Goal: Find specific page/section: Find specific page/section

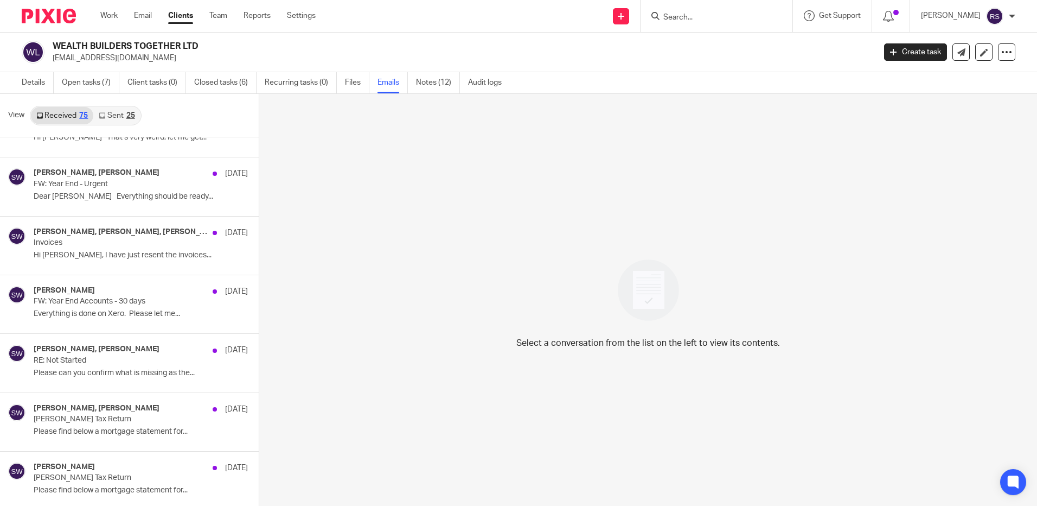
scroll to position [3789, 0]
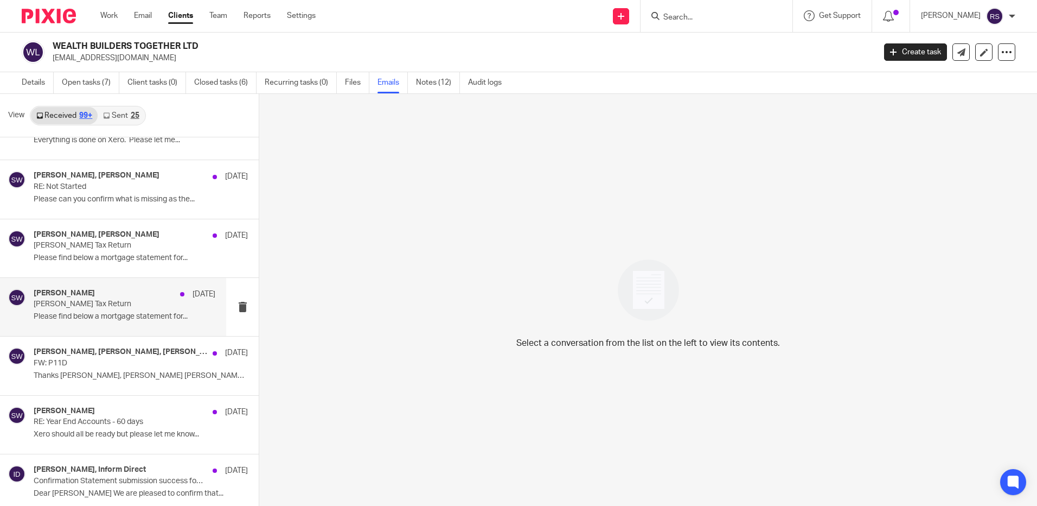
click at [92, 311] on div "Sarah Williams 12 Dec Kevin Whelan's Tax Return Please find below a mortgage st…" at bounding box center [125, 307] width 182 height 36
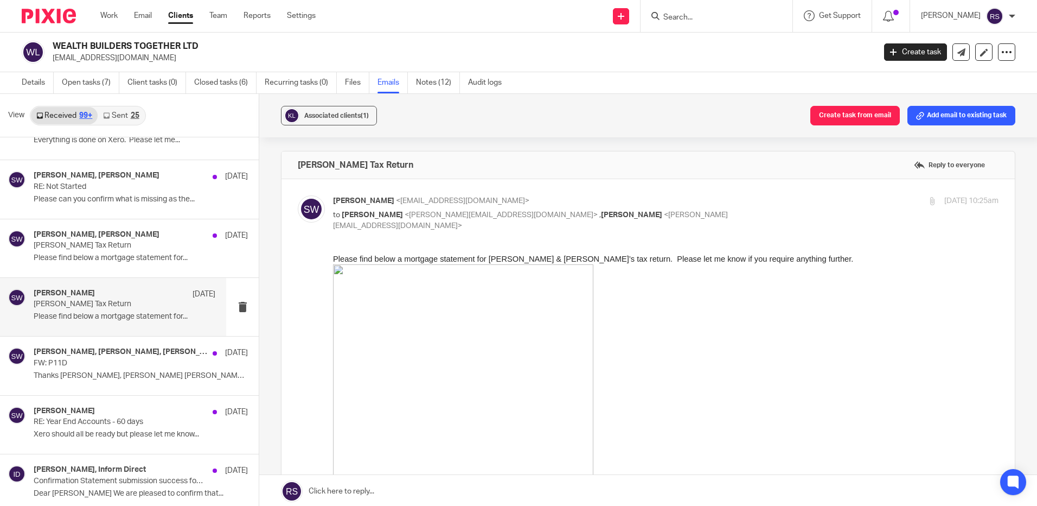
scroll to position [0, 0]
click at [107, 243] on p "Kevin Whelan's Tax Return" at bounding box center [106, 245] width 145 height 9
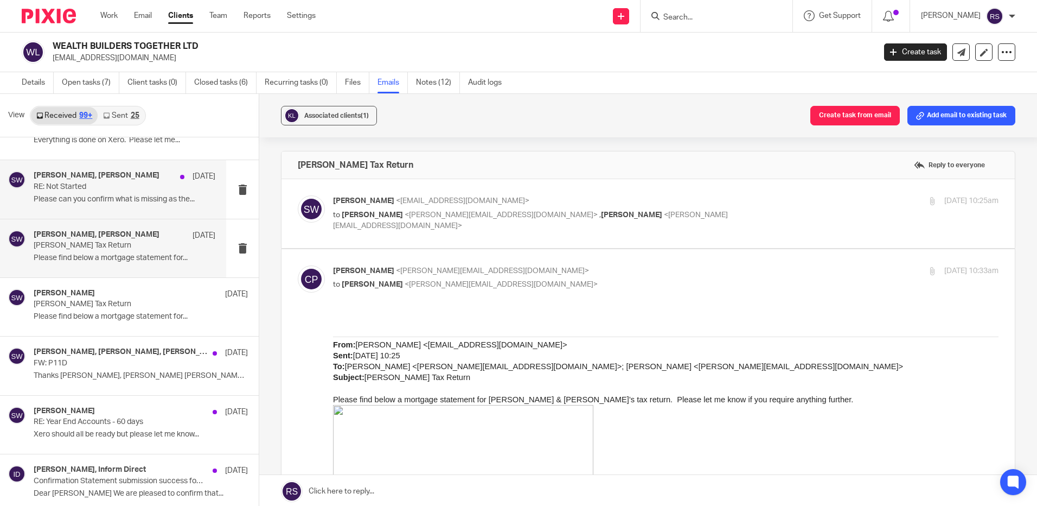
click at [106, 180] on h4 "Sarah Williams, Steve Bicknell" at bounding box center [97, 175] width 126 height 9
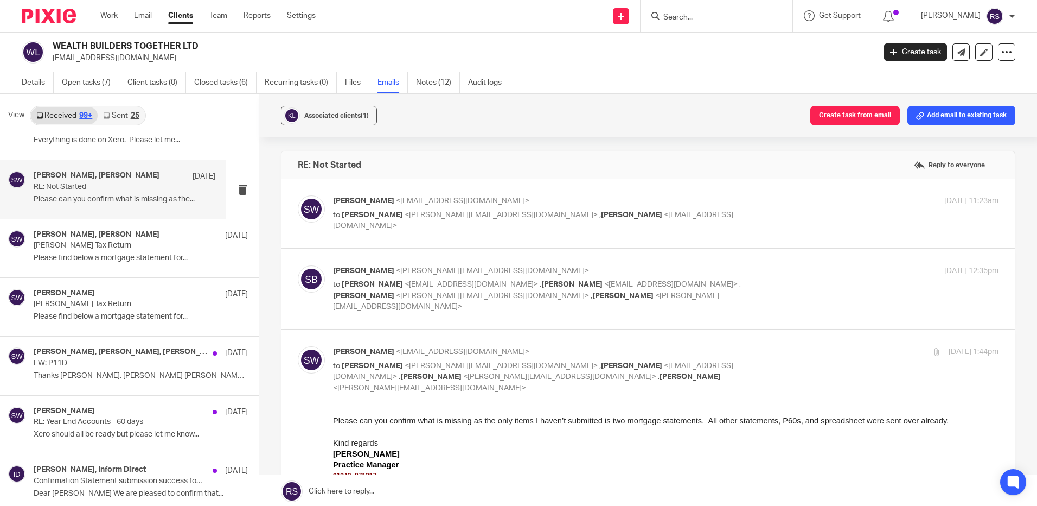
click at [540, 219] on p "to Steve Bicknell <steve@bicknells.net> , Kevin Whelan <kevinwhelan@kingswoodla…" at bounding box center [555, 220] width 444 height 22
checkbox input "true"
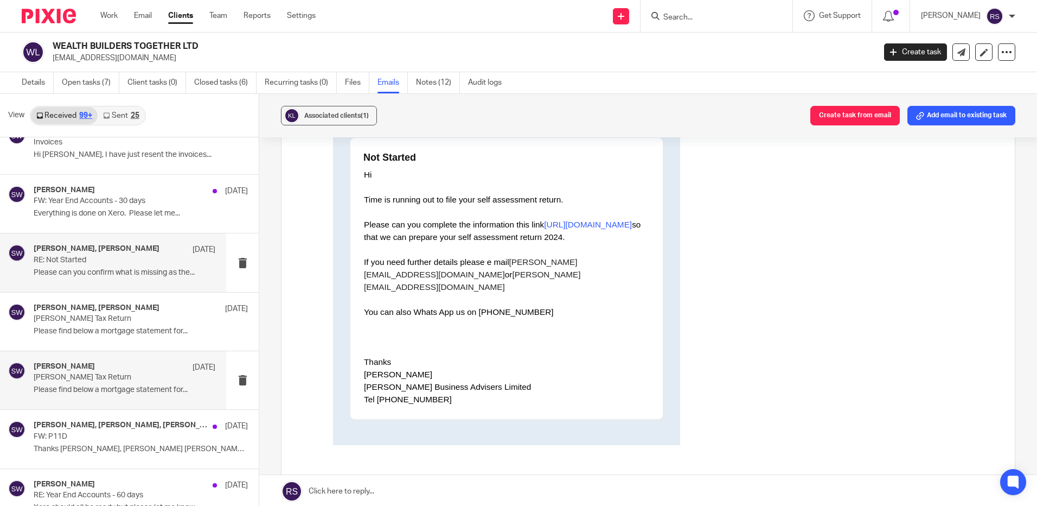
scroll to position [3680, 0]
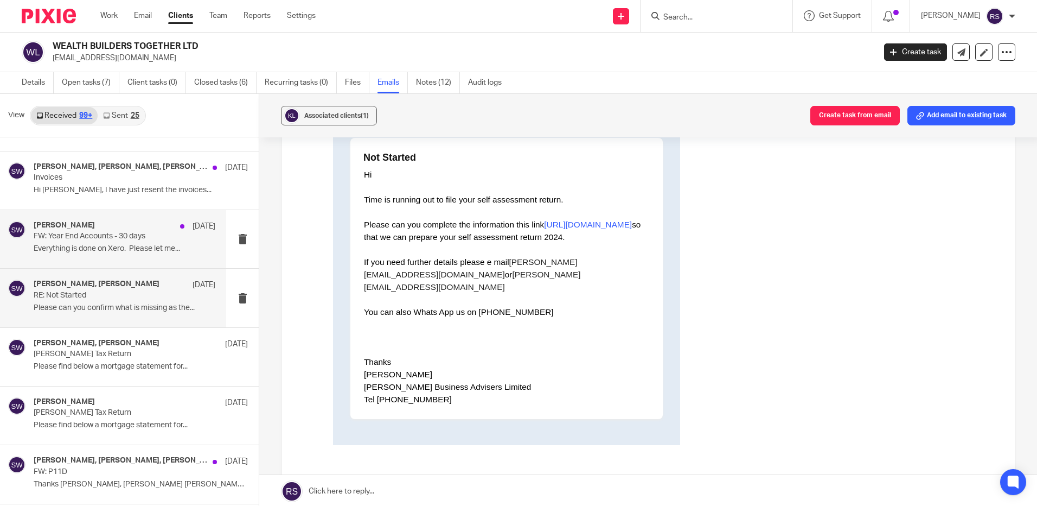
click at [89, 235] on p "FW: Year End Accounts - 30 days" at bounding box center [106, 236] width 145 height 9
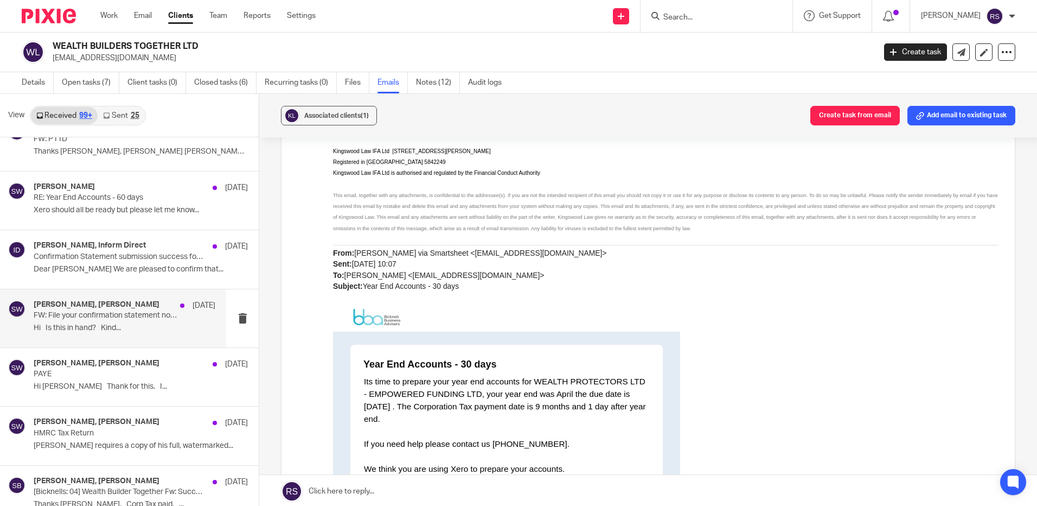
scroll to position [4060, 0]
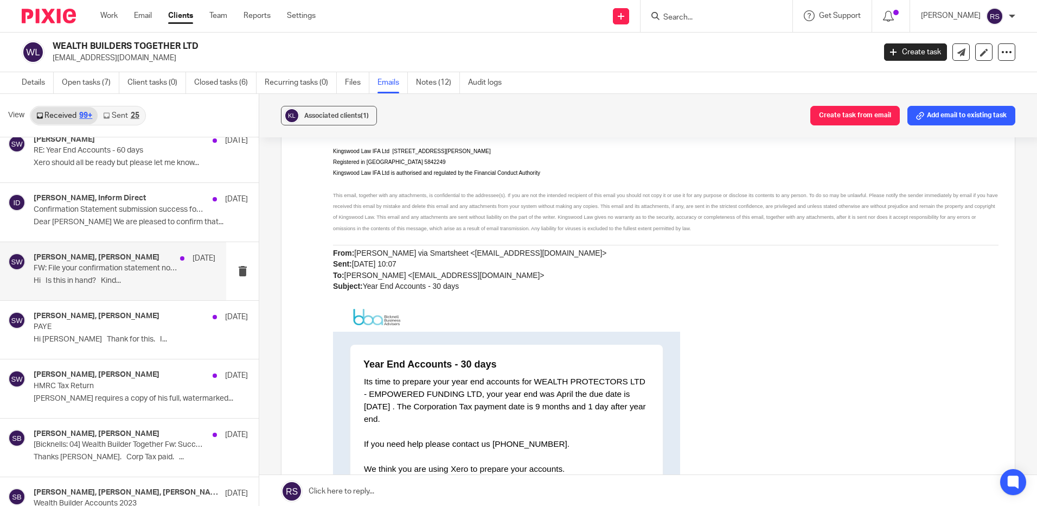
click at [123, 438] on h4 "Steve Bicknell, Paul Brooks" at bounding box center [97, 433] width 126 height 9
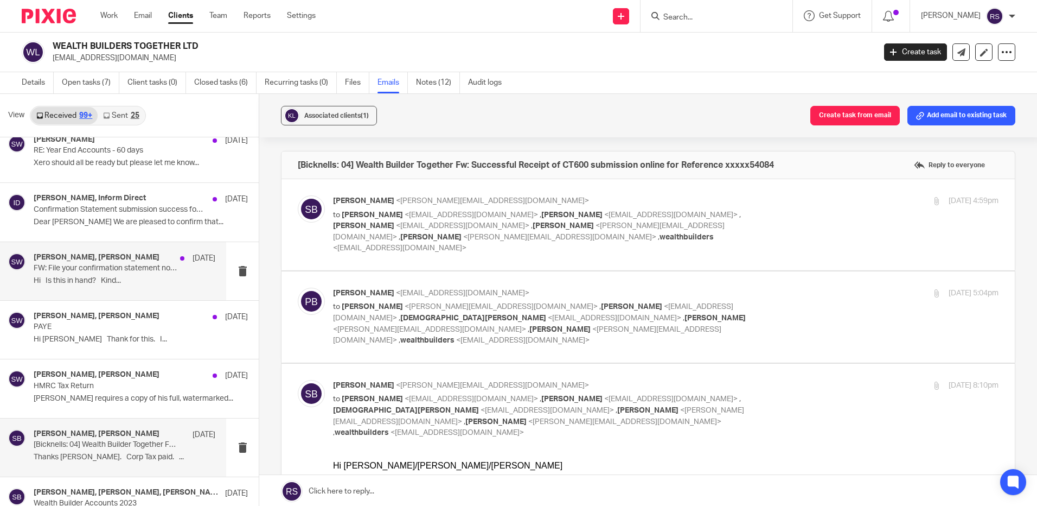
scroll to position [0, 0]
click at [585, 193] on label at bounding box center [648, 224] width 733 height 91
click at [298, 195] on input "checkbox" at bounding box center [297, 195] width 1 height 1
checkbox input "true"
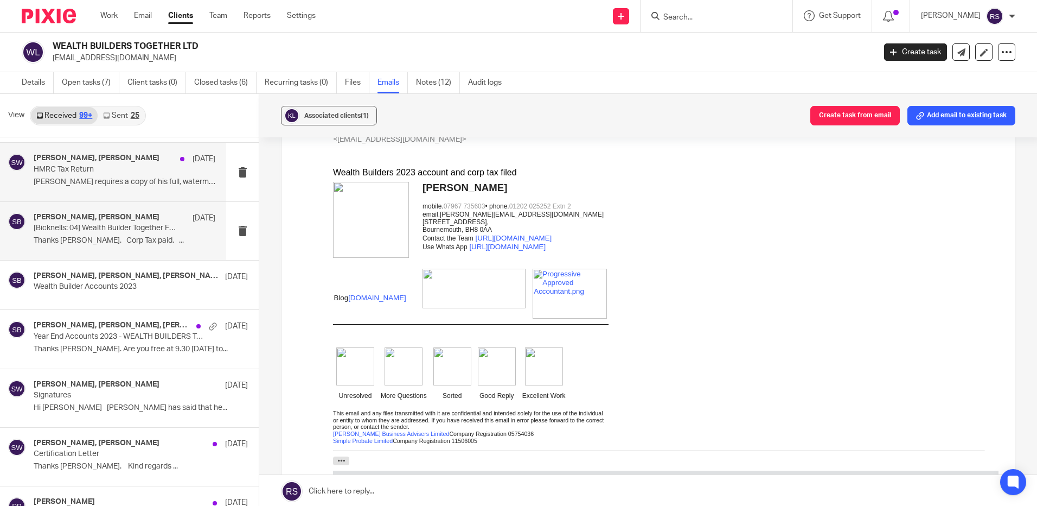
scroll to position [4277, 0]
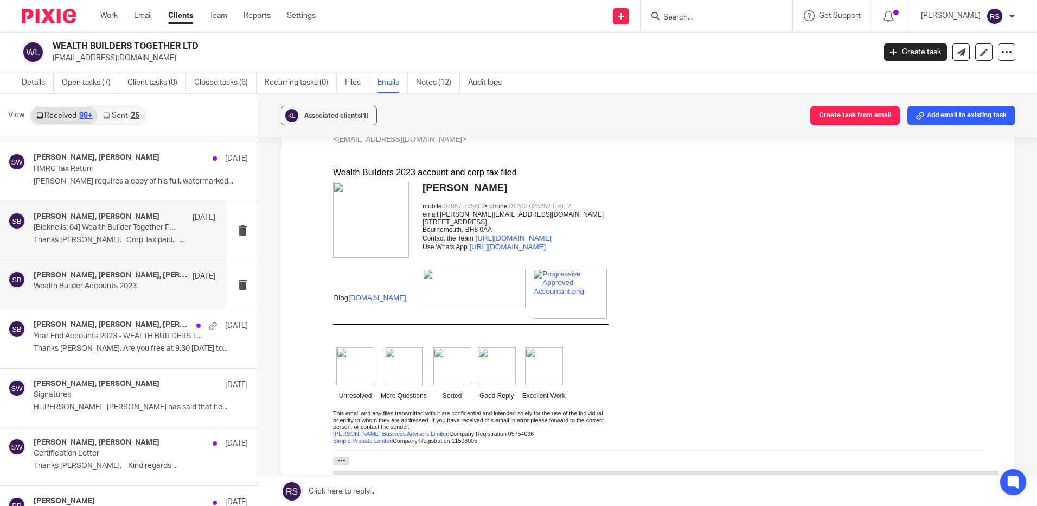
click at [65, 289] on p "Wealth Builder Accounts 2023" at bounding box center [106, 286] width 145 height 9
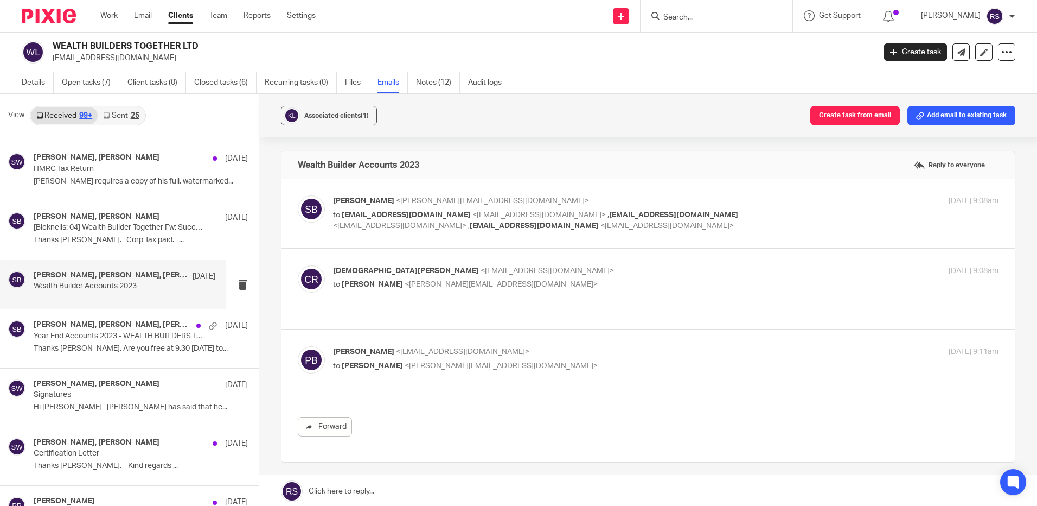
scroll to position [0, 0]
click at [543, 173] on div "Wealth Builder Accounts 2023 Reply to everyone" at bounding box center [648, 164] width 733 height 27
click at [539, 206] on p "Steve Bicknell <steve@bicknells.net>" at bounding box center [555, 200] width 444 height 11
checkbox input "true"
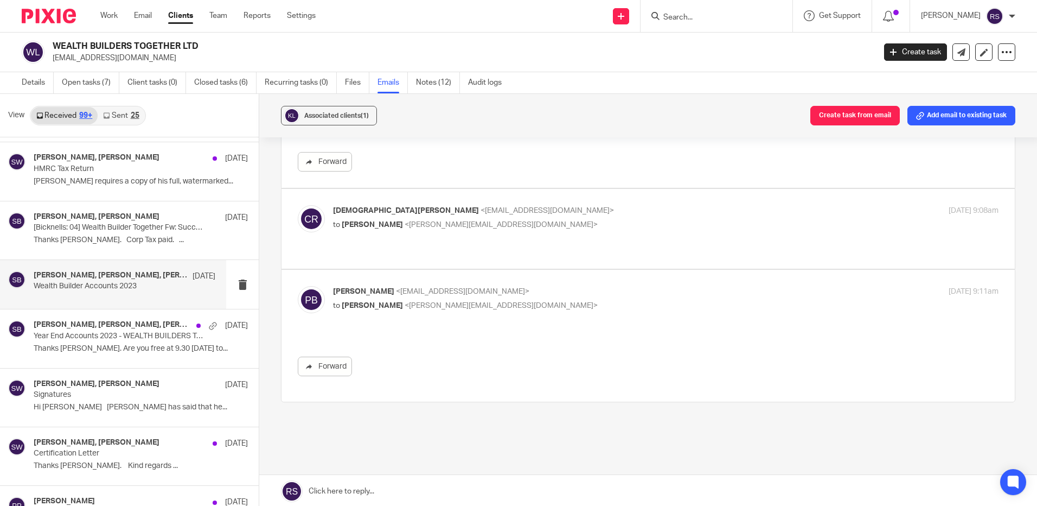
scroll to position [597, 0]
click at [583, 226] on p "to Steve Bicknell <steve@bicknells.net>" at bounding box center [555, 223] width 444 height 11
checkbox input "true"
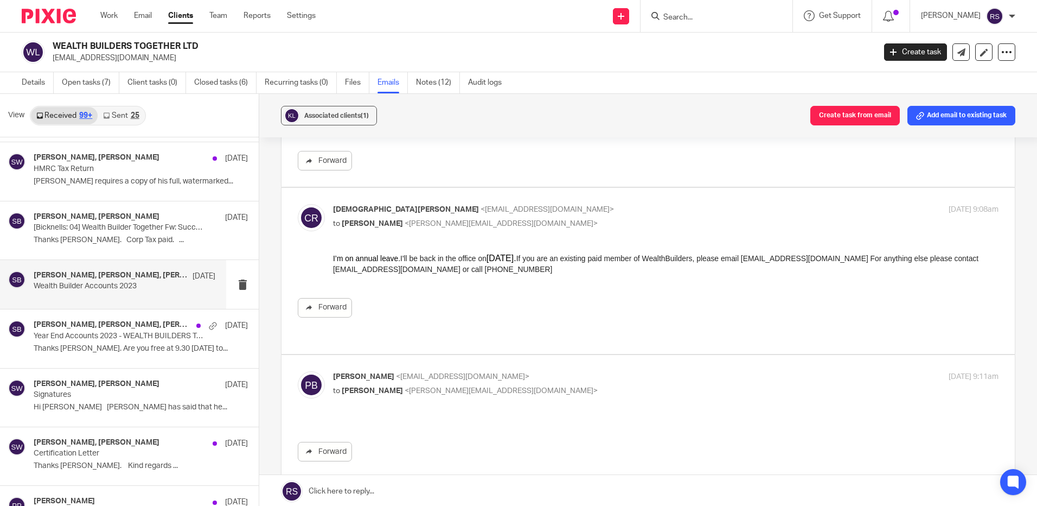
scroll to position [0, 0]
click at [96, 345] on p "Thanks Steve. Are you free at 9.30 today to..." at bounding box center [125, 348] width 182 height 9
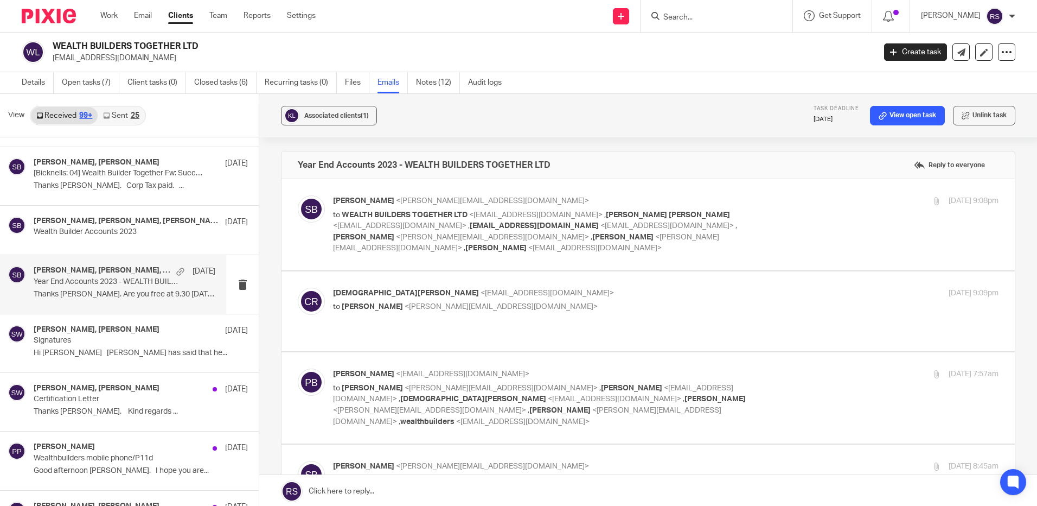
click at [669, 228] on span "<christianrodwell@wealthbuilders.co.uk>" at bounding box center [667, 226] width 133 height 8
checkbox input "true"
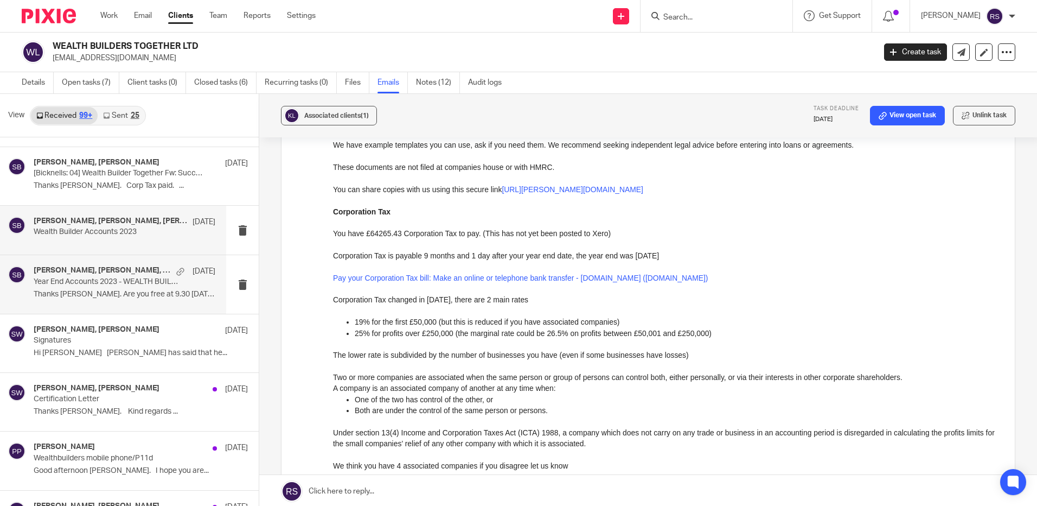
click at [101, 224] on h4 "Paul Brooks, Christian Rodwell, Steve Bicknell" at bounding box center [111, 220] width 154 height 9
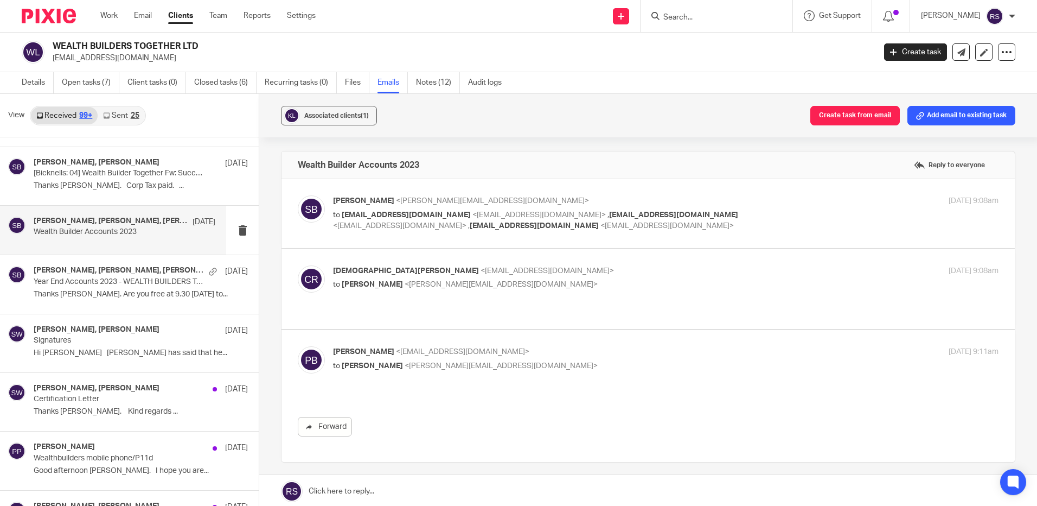
click at [562, 276] on p "Christian Rodwell <christianrodwell@wealthbuilders.co.uk>" at bounding box center [555, 270] width 444 height 11
checkbox input "true"
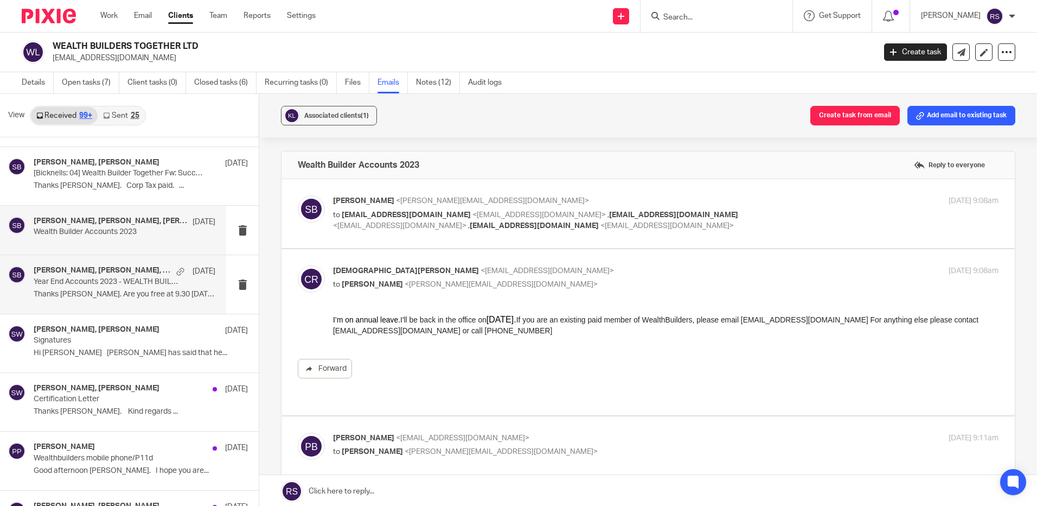
click at [93, 278] on p "Year End Accounts 2023 - WEALTH BUILDERS TOGETHER LTD" at bounding box center [106, 281] width 145 height 9
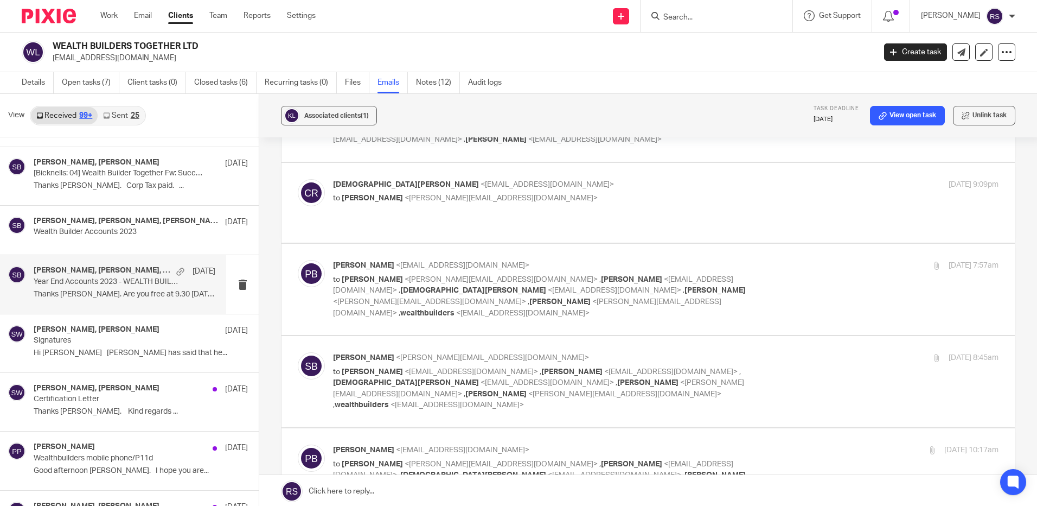
click at [588, 276] on span "<kevinwhelan@wealthbuilders.co.uk>" at bounding box center [533, 285] width 400 height 19
checkbox input "true"
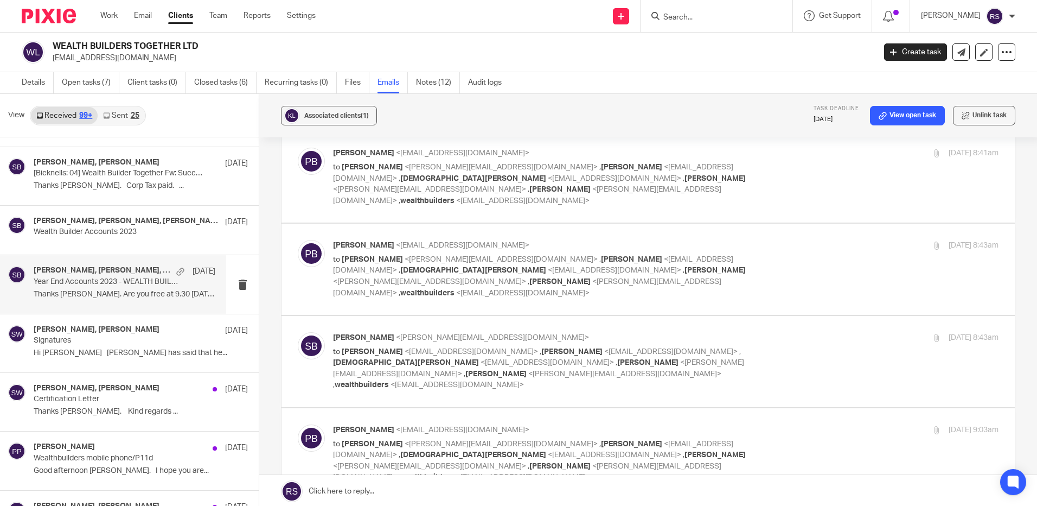
click at [513, 438] on p "to Steve Bicknell <steve@bicknells.net> , Kevin Whelan <kevinwhelan@wealthbuild…" at bounding box center [555, 460] width 444 height 44
checkbox input "true"
click at [546, 346] on p "to Paul Brooks <paulbrooks@wealthbuilders.co.uk> , Kevin Whelan <kevinwhelan@we…" at bounding box center [555, 368] width 444 height 44
checkbox input "true"
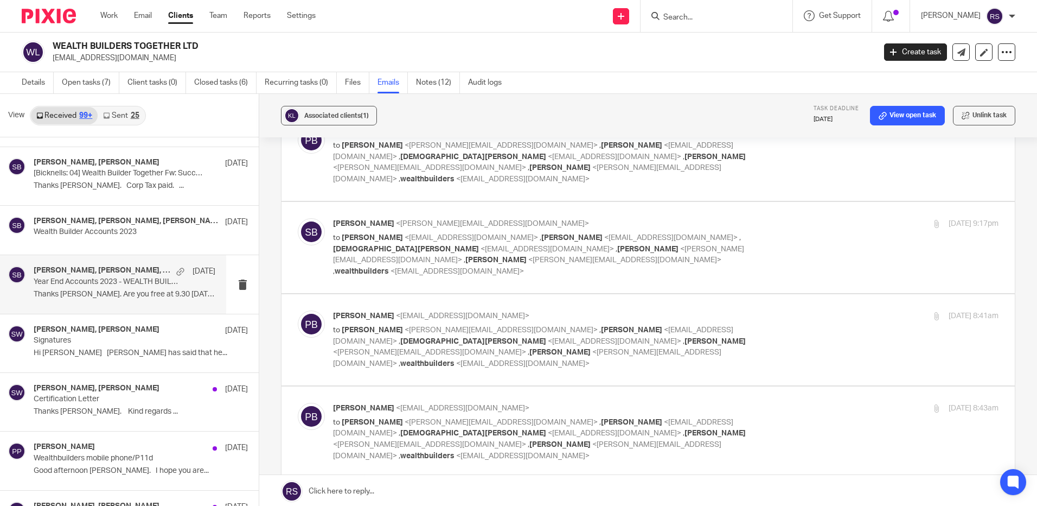
click at [569, 403] on p "Paul Brooks <paulbrooks@wealthbuilders.co.uk>" at bounding box center [555, 408] width 444 height 11
checkbox input "true"
click at [592, 324] on p "to Steve Bicknell <steve@bicknells.net> , Kevin Whelan <kevinwhelan@wealthbuild…" at bounding box center [555, 346] width 444 height 44
checkbox input "true"
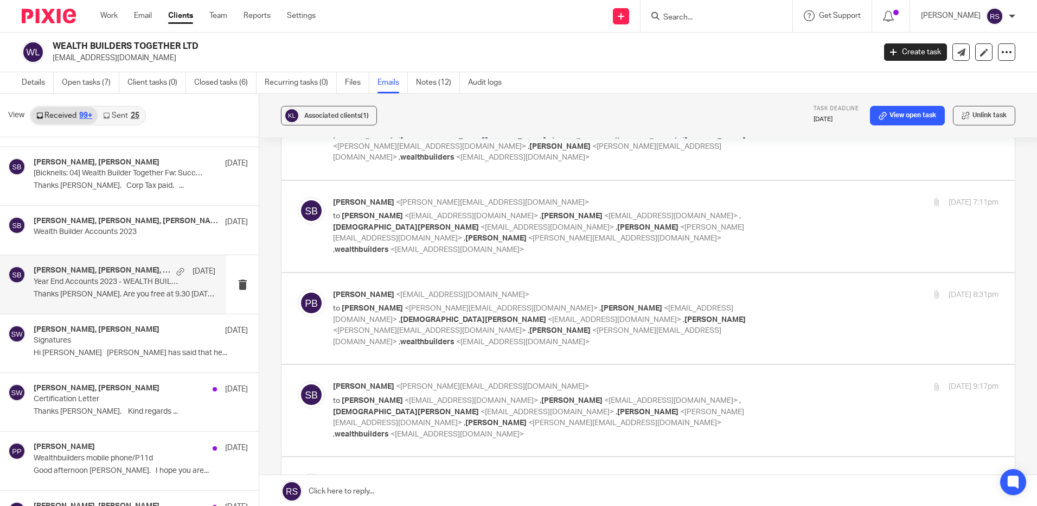
click at [601, 395] on p "to Paul Brooks <paulbrooks@wealthbuilders.co.uk> , Kevin Whelan <kevinwhelan@we…" at bounding box center [555, 417] width 444 height 44
checkbox input "true"
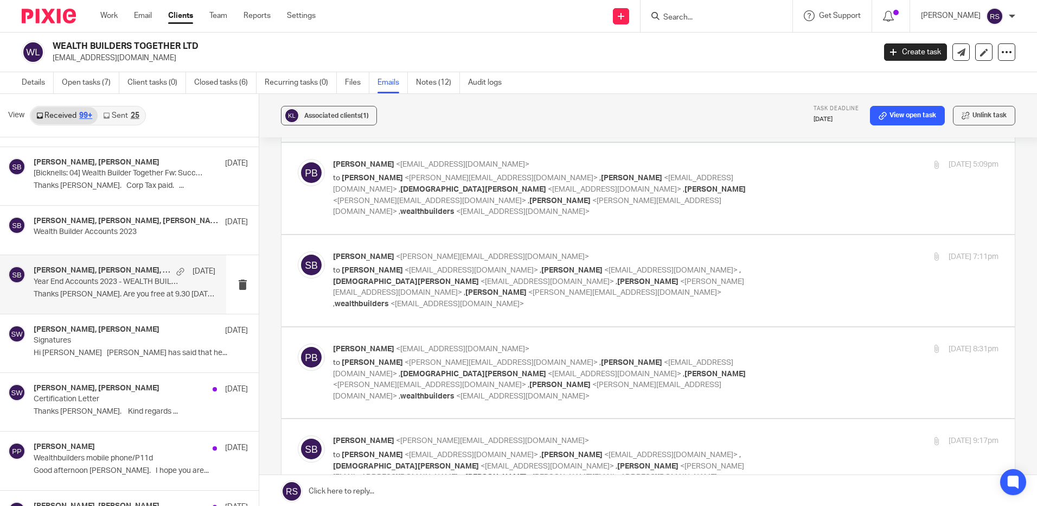
click at [601, 359] on span "<kevinwhelan@wealthbuilders.co.uk>" at bounding box center [533, 368] width 400 height 19
checkbox input "true"
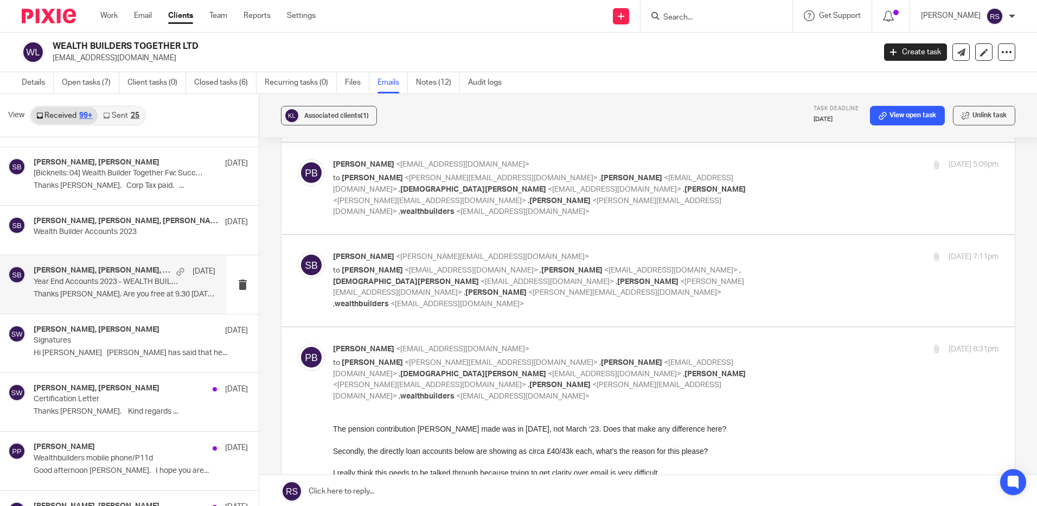
click at [641, 265] on p "to Paul Brooks <paulbrooks@wealthbuilders.co.uk> , Kevin Whelan <kevinwhelan@we…" at bounding box center [555, 287] width 444 height 44
checkbox input "true"
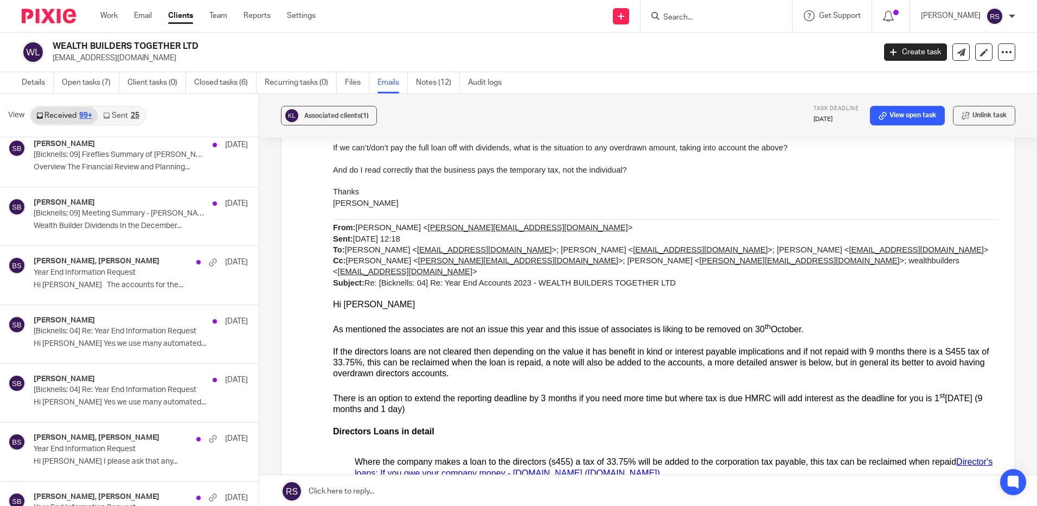
scroll to position [3138, 0]
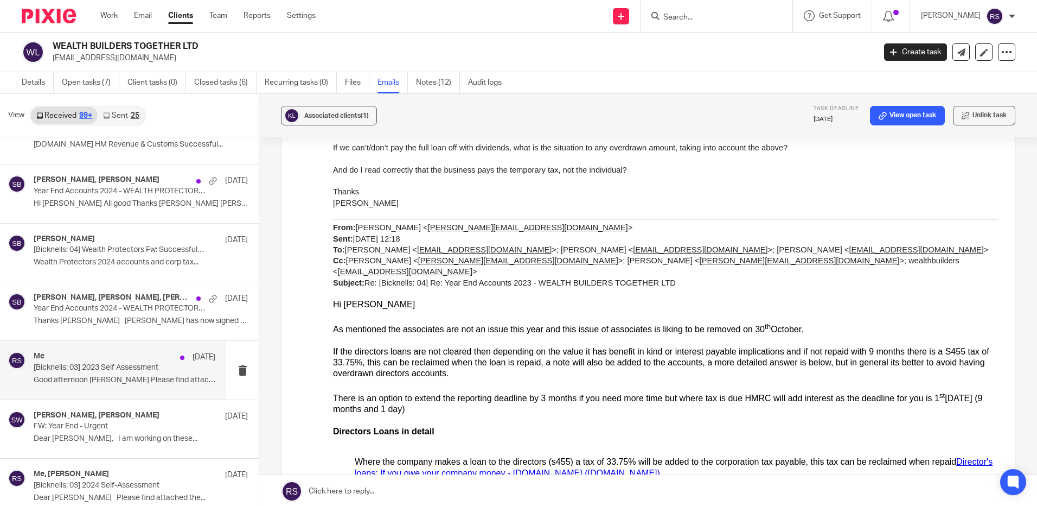
click at [102, 363] on p "[Bicknells: 03] 2023 Self Assessment" at bounding box center [106, 367] width 145 height 9
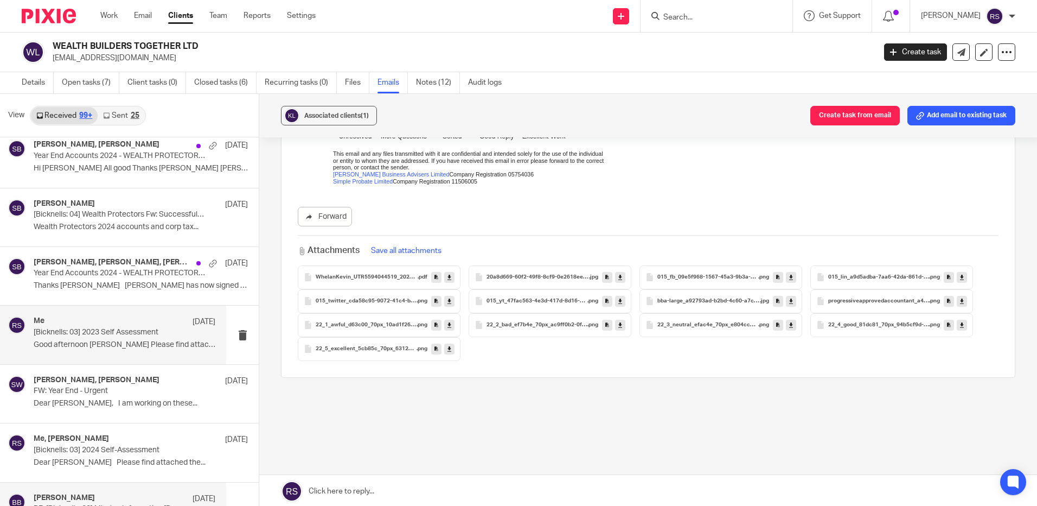
scroll to position [3192, 0]
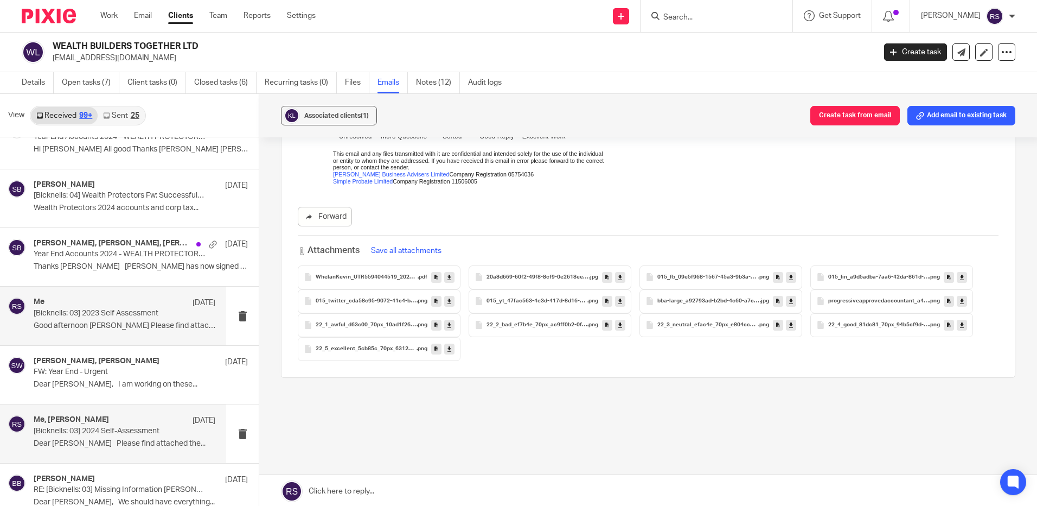
click at [120, 433] on p "[Bicknells: 03] 2024 Self-Assessment" at bounding box center [106, 430] width 145 height 9
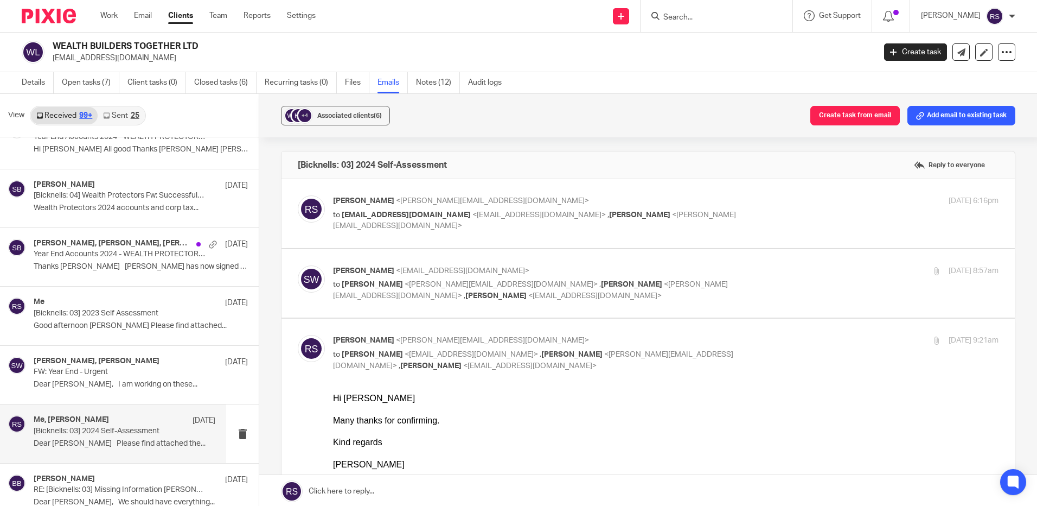
scroll to position [0, 0]
click at [565, 213] on span "<kevinwhelan@wealthbuilders.co.uk>" at bounding box center [539, 215] width 133 height 8
checkbox input "true"
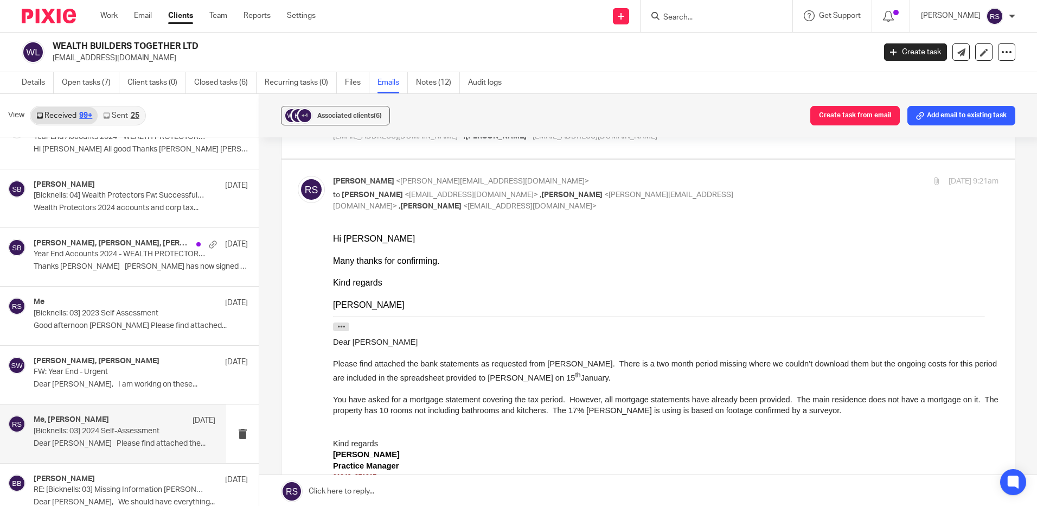
scroll to position [380, 0]
click at [605, 409] on span "You have asked for a mortgage statement covering the tax period. However, all m…" at bounding box center [666, 404] width 666 height 20
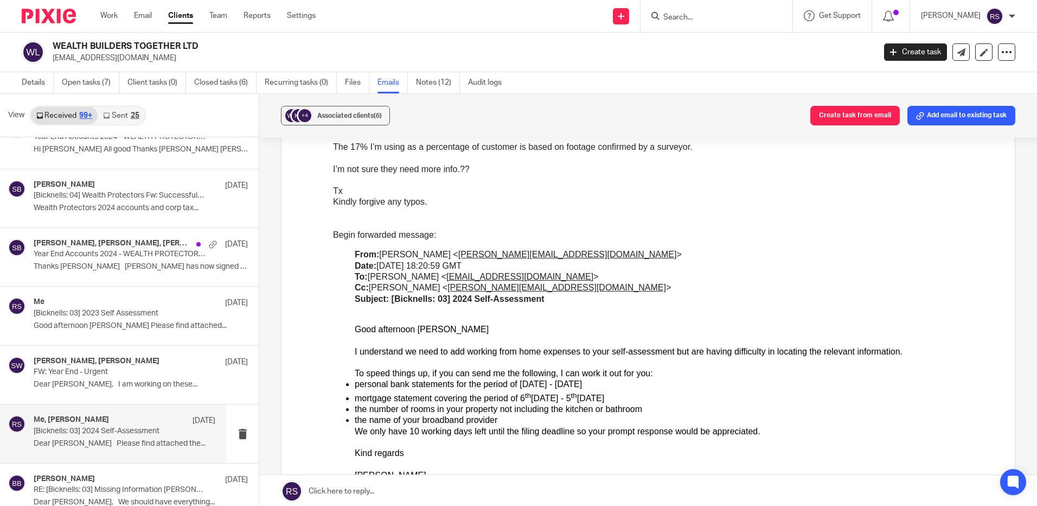
scroll to position [977, 0]
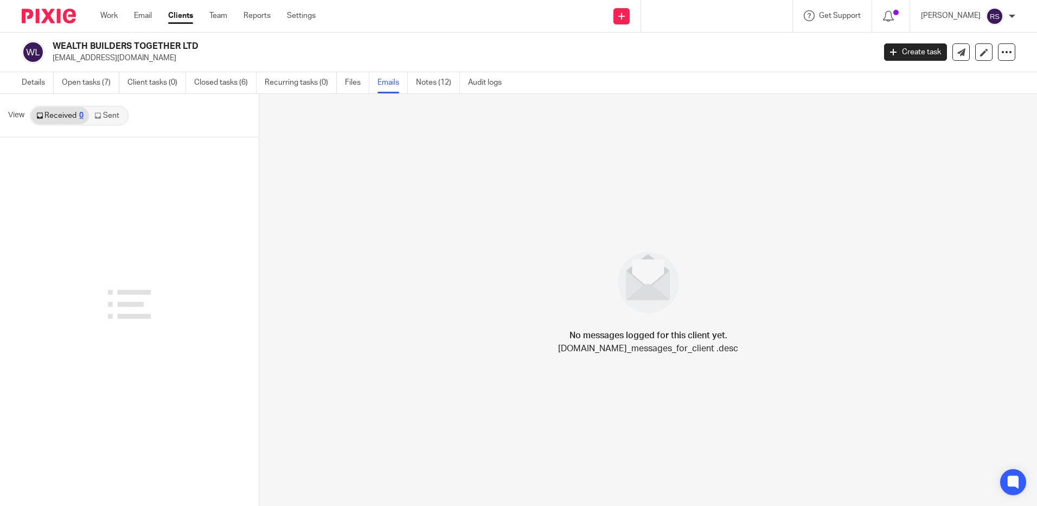
click at [711, 18] on div at bounding box center [717, 16] width 152 height 32
click at [719, 16] on div at bounding box center [717, 16] width 152 height 32
click at [673, 16] on div at bounding box center [717, 16] width 152 height 32
click at [661, 18] on div at bounding box center [717, 16] width 152 height 32
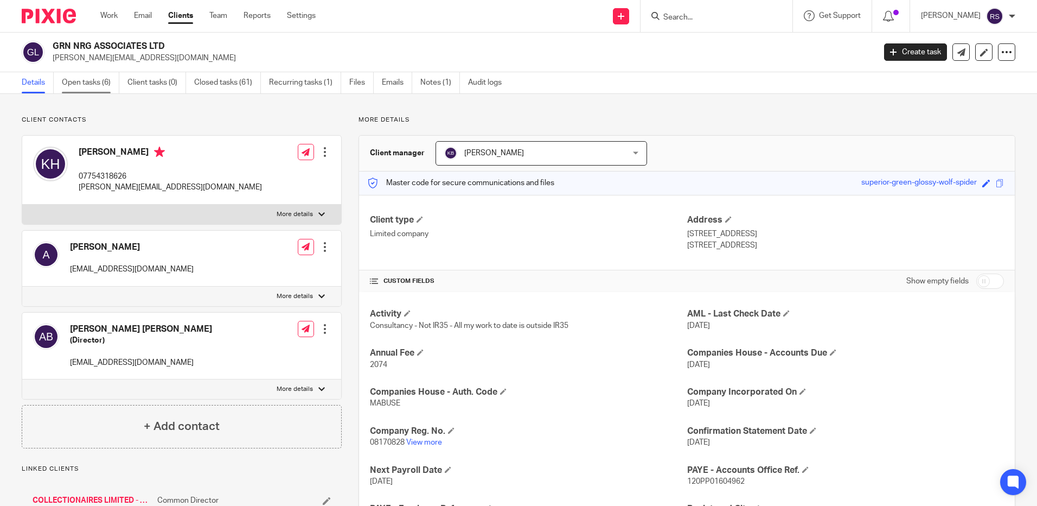
click at [85, 81] on link "Open tasks (6)" at bounding box center [91, 82] width 58 height 21
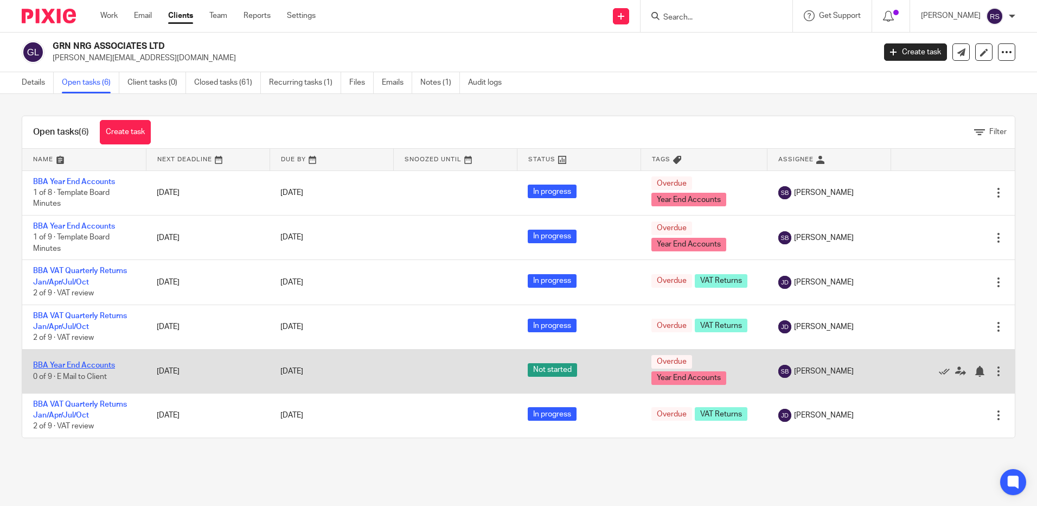
click at [89, 365] on link "BBA Year End Accounts" at bounding box center [74, 365] width 82 height 8
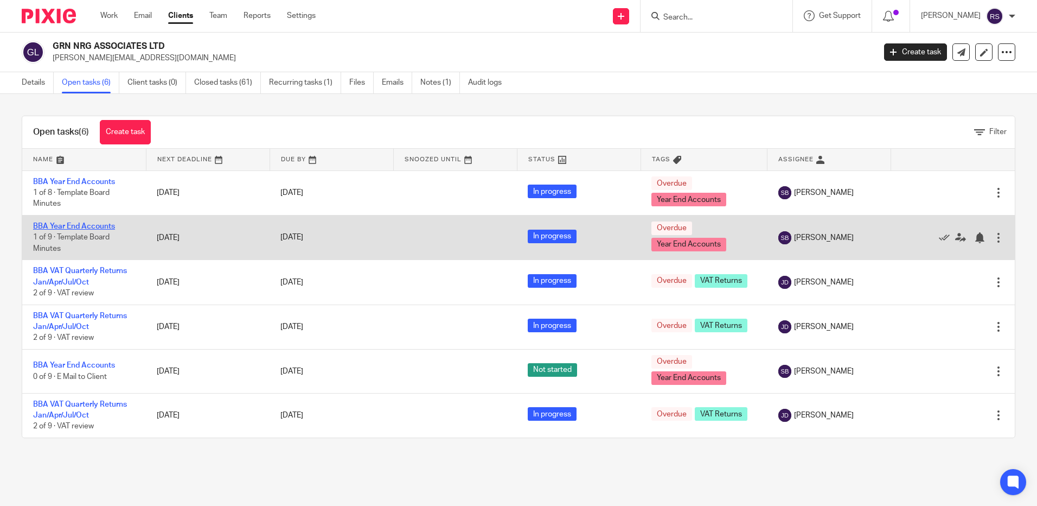
click at [86, 226] on link "BBA Year End Accounts" at bounding box center [74, 226] width 82 height 8
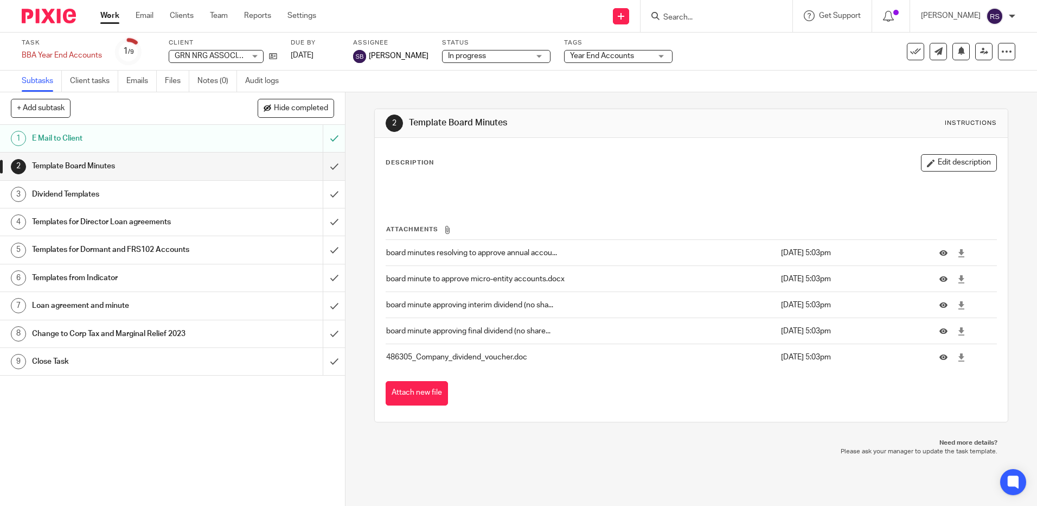
click at [72, 133] on h1 "E Mail to Client" at bounding box center [125, 138] width 187 height 16
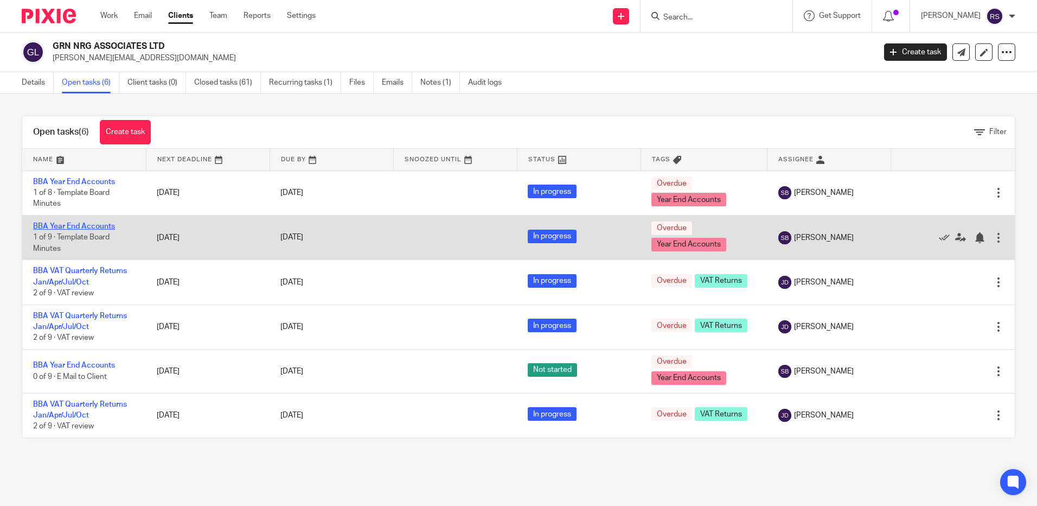
click at [92, 224] on link "BBA Year End Accounts" at bounding box center [74, 226] width 82 height 8
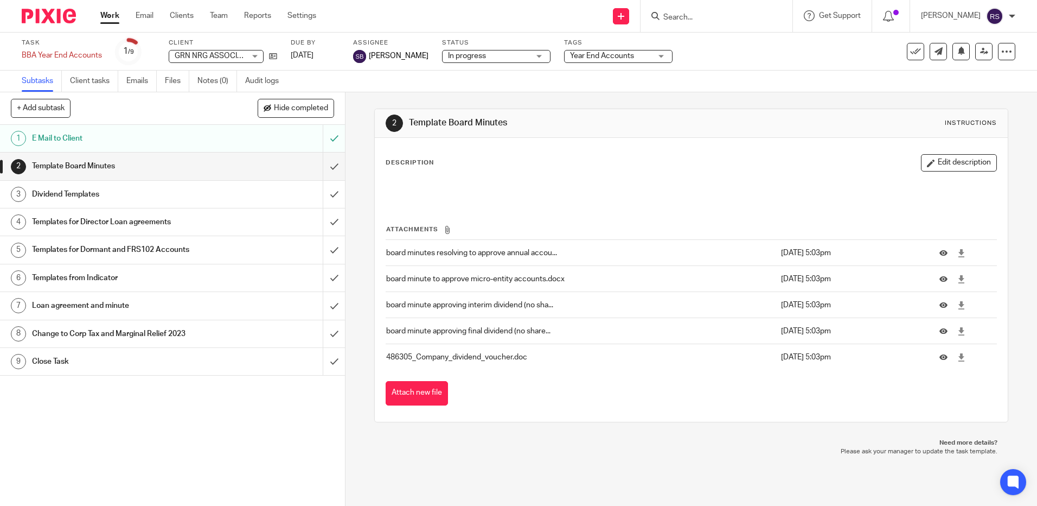
click at [75, 137] on h1 "E Mail to Client" at bounding box center [125, 138] width 187 height 16
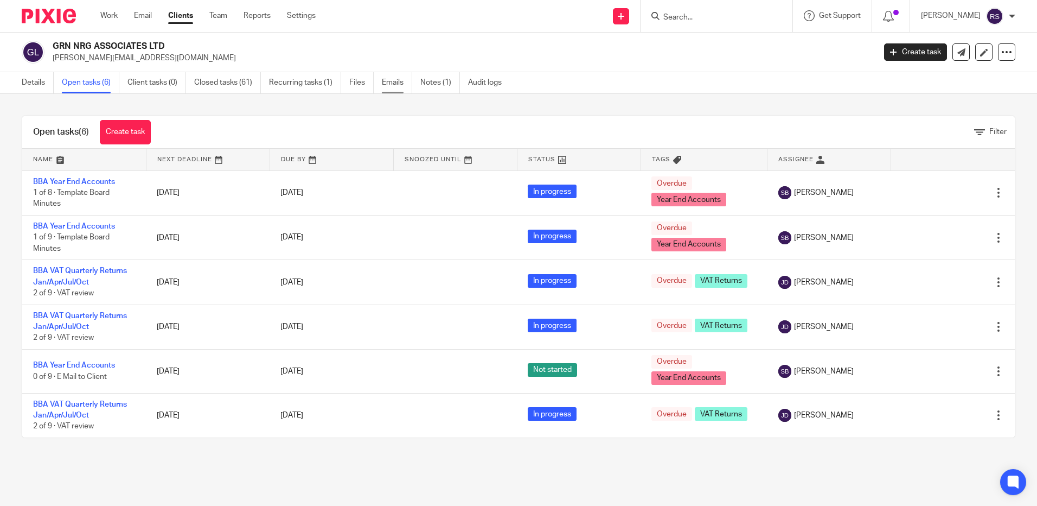
click at [399, 80] on link "Emails" at bounding box center [397, 82] width 30 height 21
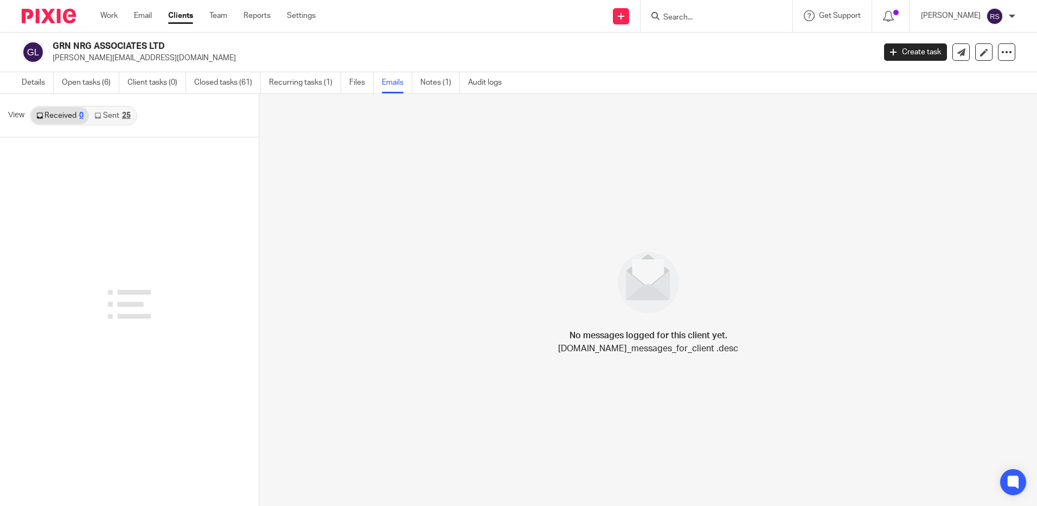
click at [110, 116] on link "Sent 25" at bounding box center [112, 115] width 47 height 17
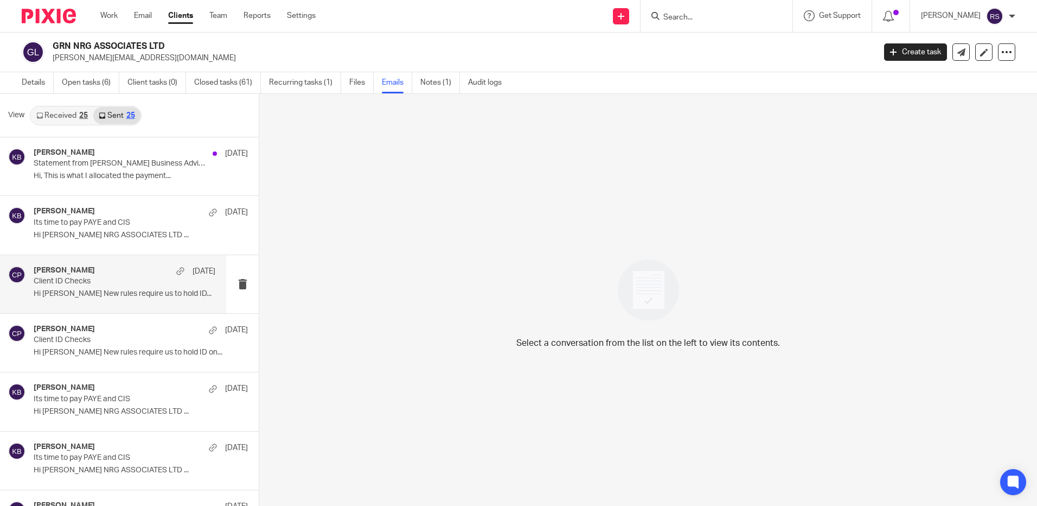
scroll to position [380, 0]
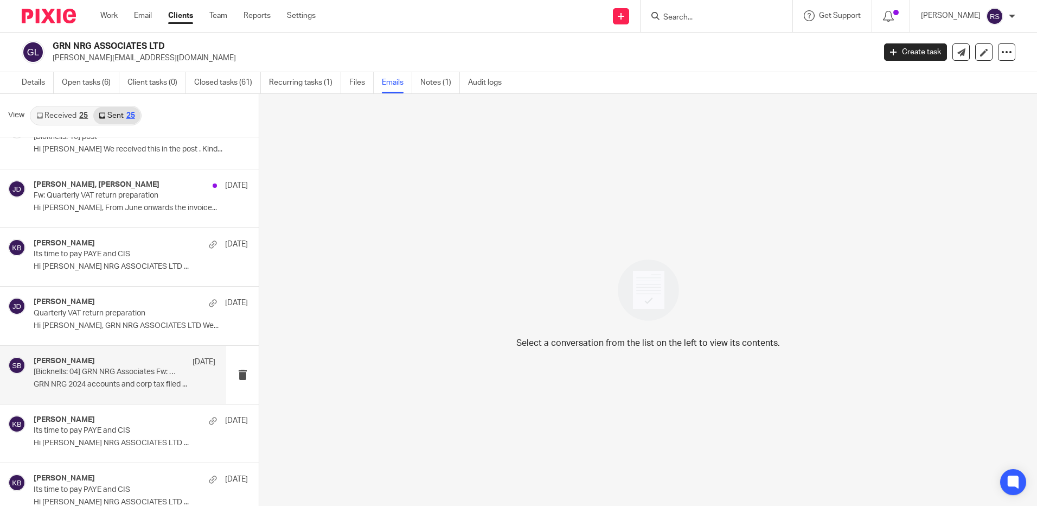
click at [112, 371] on p "[Bicknells: 04] GRN NRG Associates Fw: Successful Receipt of CT600 submission o…" at bounding box center [106, 371] width 145 height 9
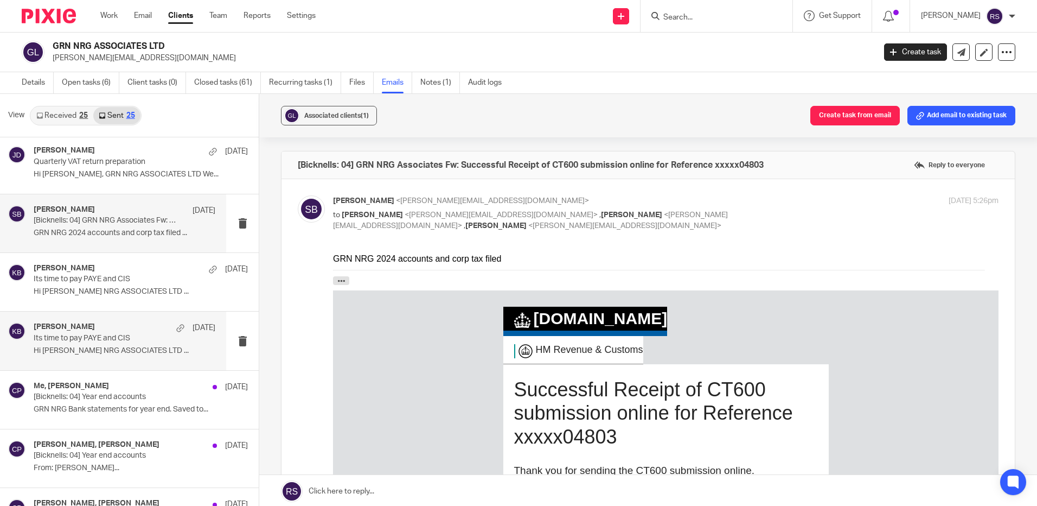
scroll to position [543, 0]
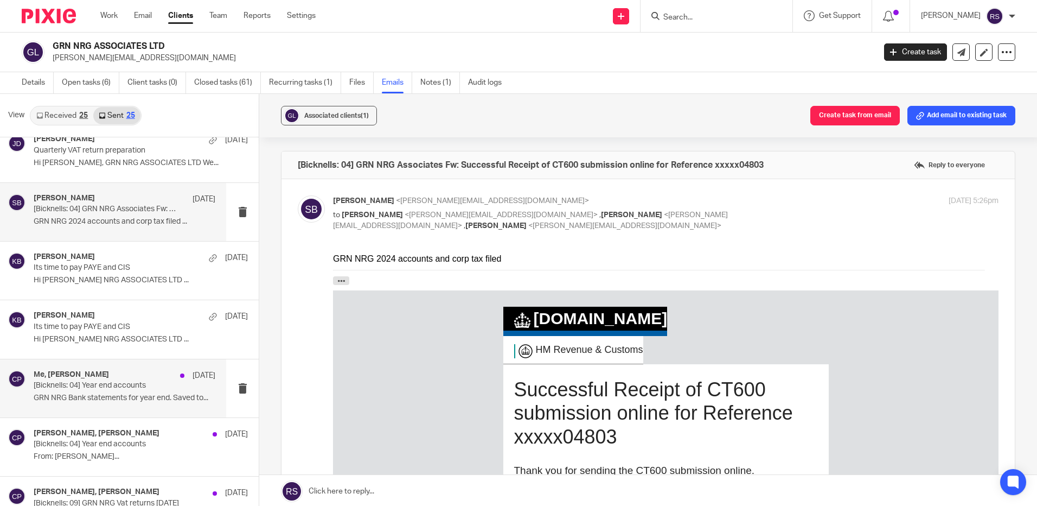
click at [90, 400] on p "GRN NRG Bank statements for year end. Saved to..." at bounding box center [125, 397] width 182 height 9
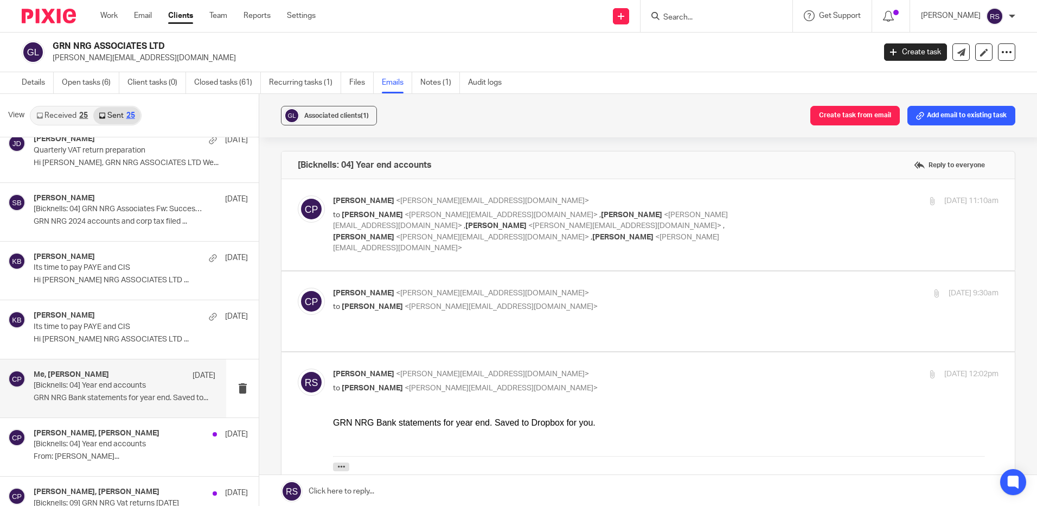
scroll to position [0, 0]
click at [575, 216] on span "<[PERSON_NAME][EMAIL_ADDRESS][DOMAIN_NAME]>" at bounding box center [530, 220] width 395 height 19
checkbox input "true"
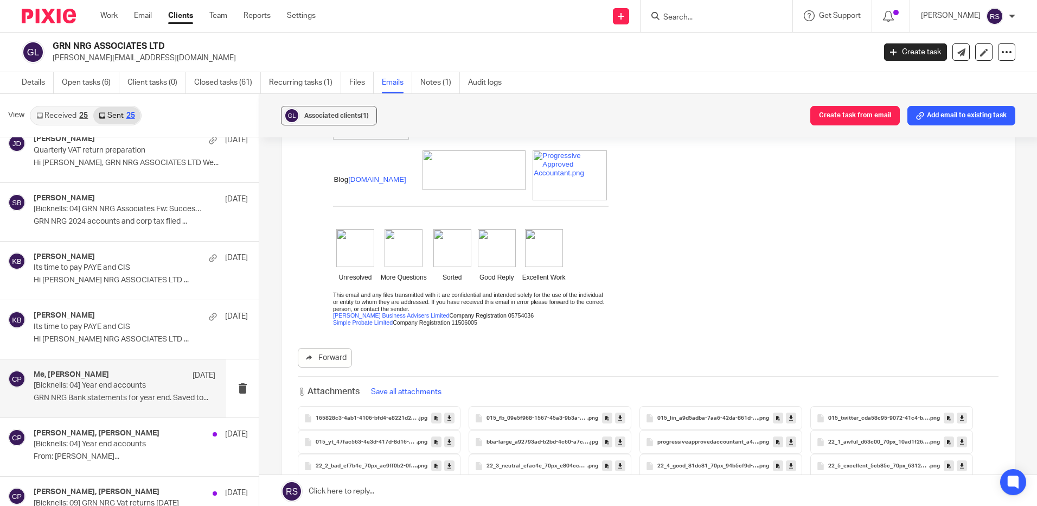
scroll to position [488, 0]
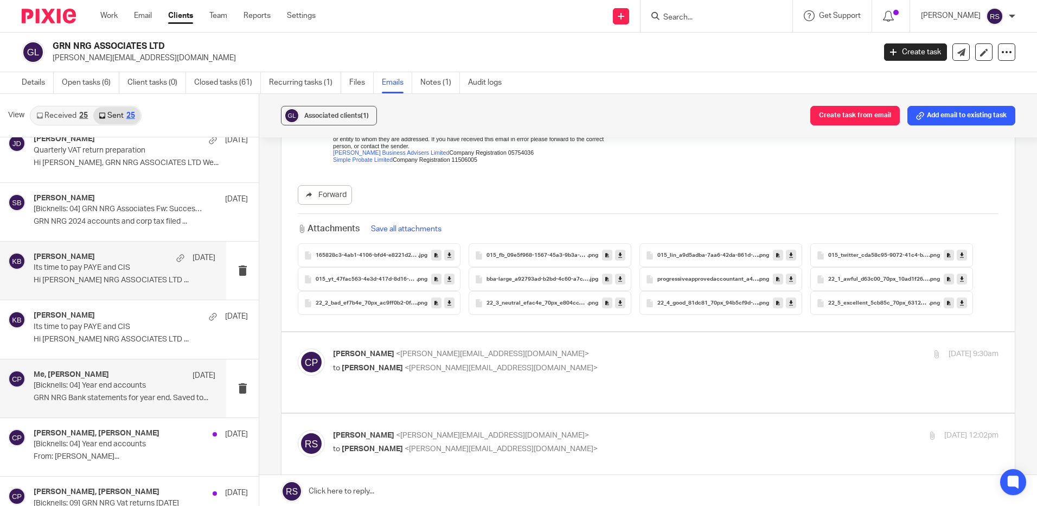
click at [107, 275] on div "Kate Bicknell 14 Apr Its time to pay PAYE and CIS Hi Kevin GRN NRG ASSOCIATES L…" at bounding box center [125, 270] width 182 height 36
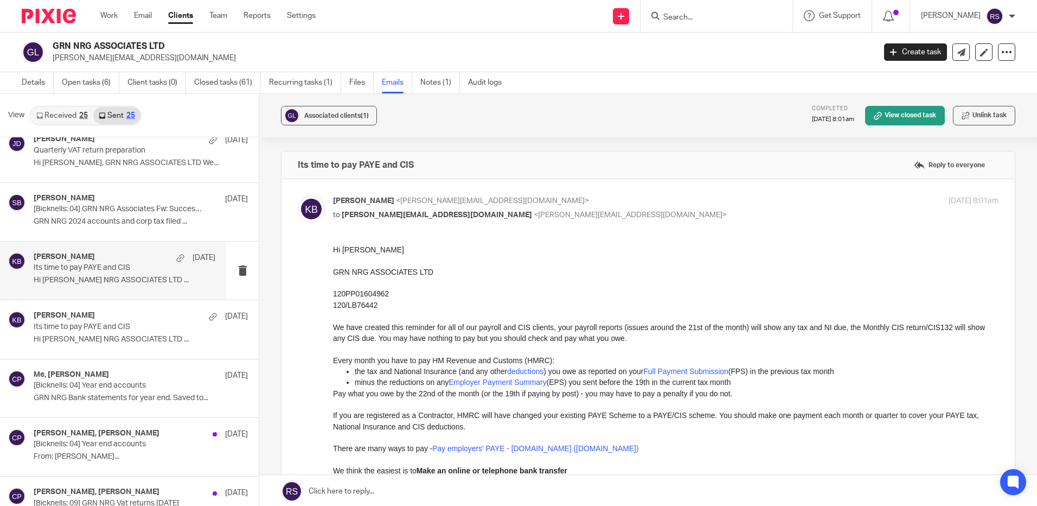
scroll to position [0, 0]
click at [100, 219] on p "GRN NRG 2024 accounts and corp tax filed ..." at bounding box center [125, 221] width 182 height 9
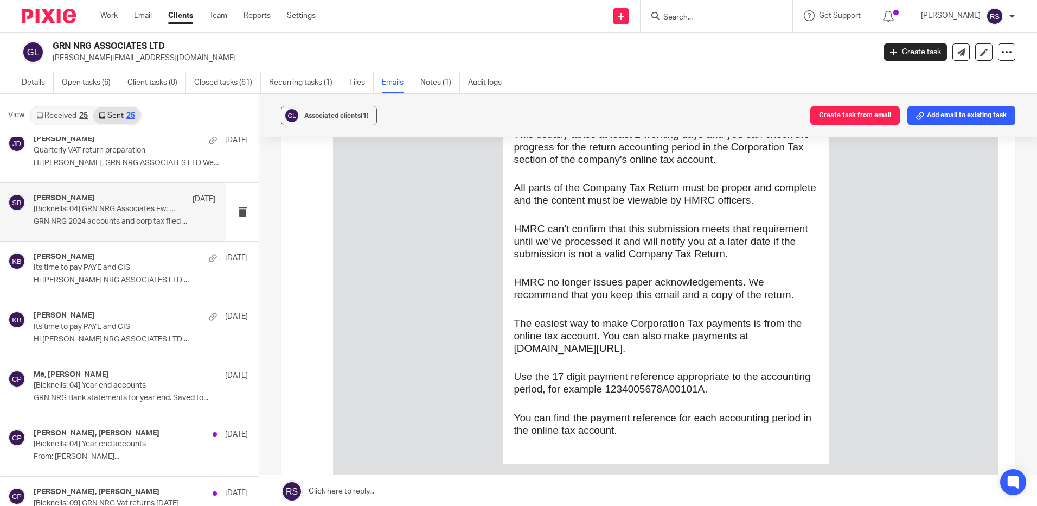
scroll to position [163, 0]
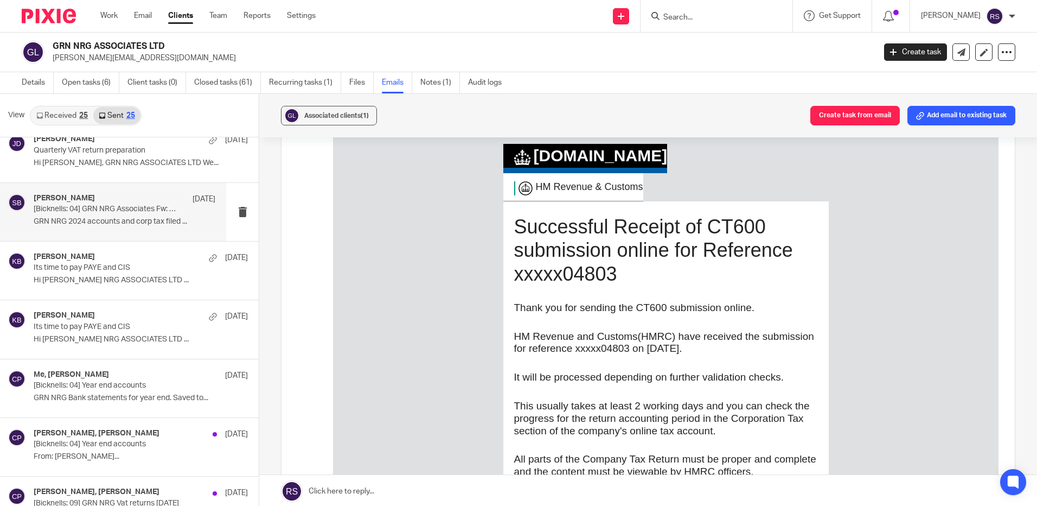
click at [46, 116] on link "Received 25" at bounding box center [62, 115] width 62 height 17
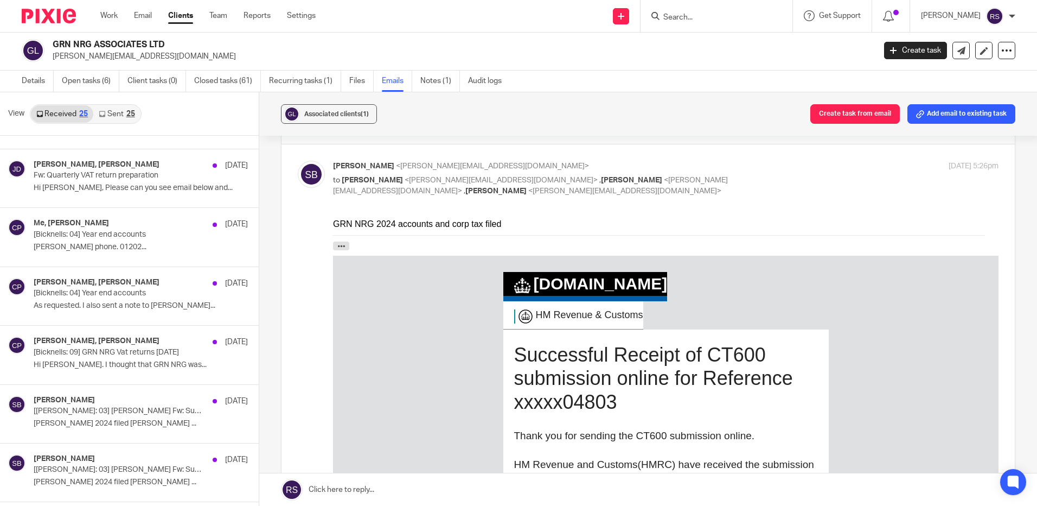
scroll to position [0, 0]
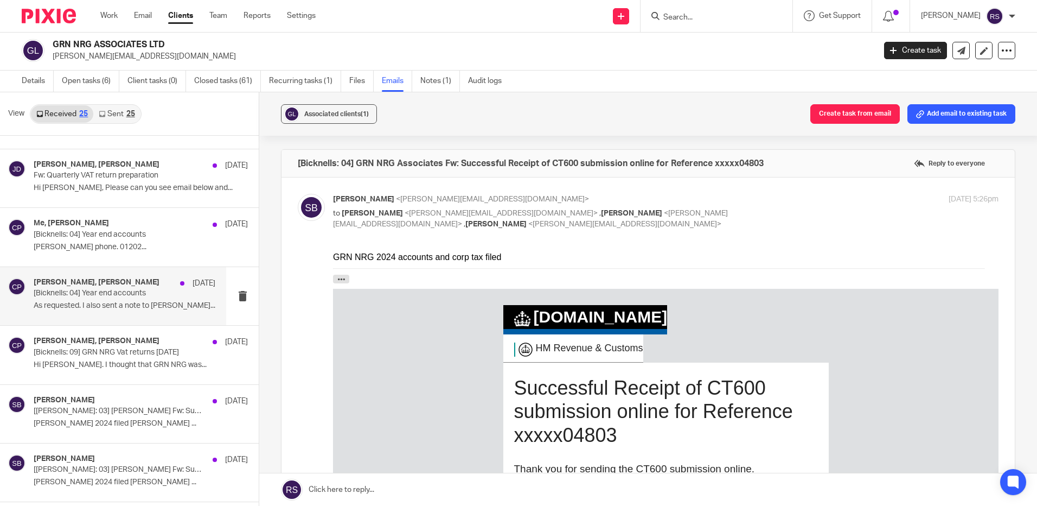
click at [93, 295] on p "[Bicknells: 04] Year end accounts" at bounding box center [106, 293] width 145 height 9
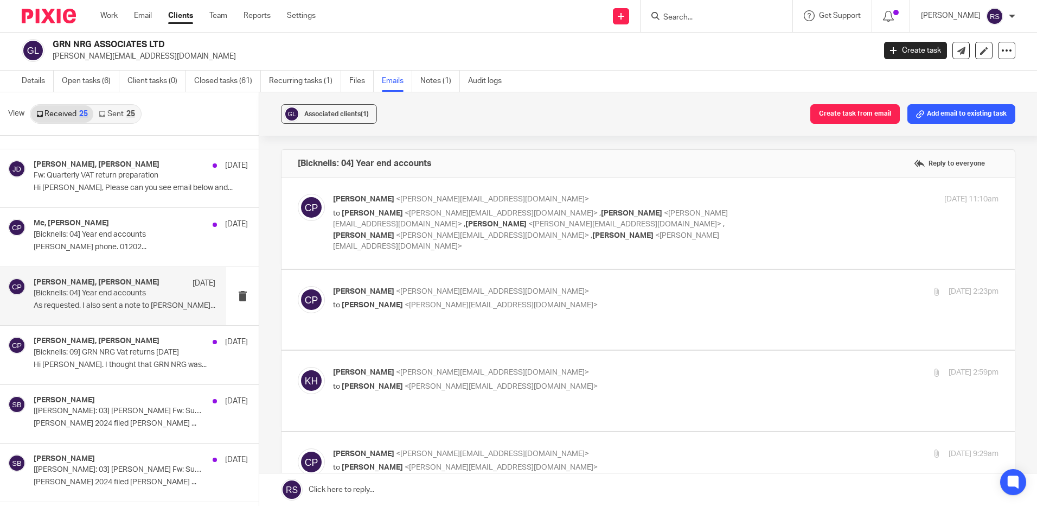
click at [461, 204] on p "[PERSON_NAME] <[PERSON_NAME][EMAIL_ADDRESS][DOMAIN_NAME]>" at bounding box center [555, 199] width 444 height 11
checkbox input "true"
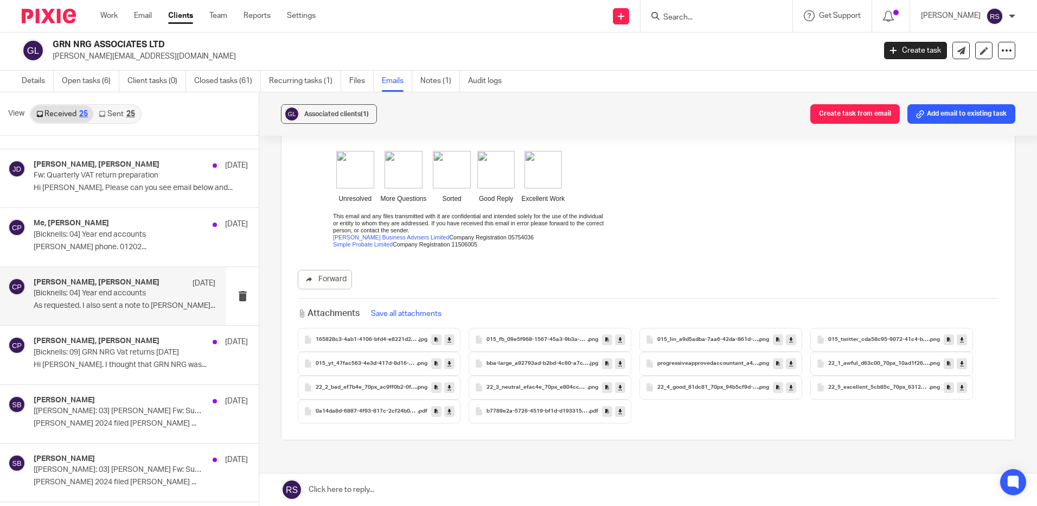
scroll to position [1374, 0]
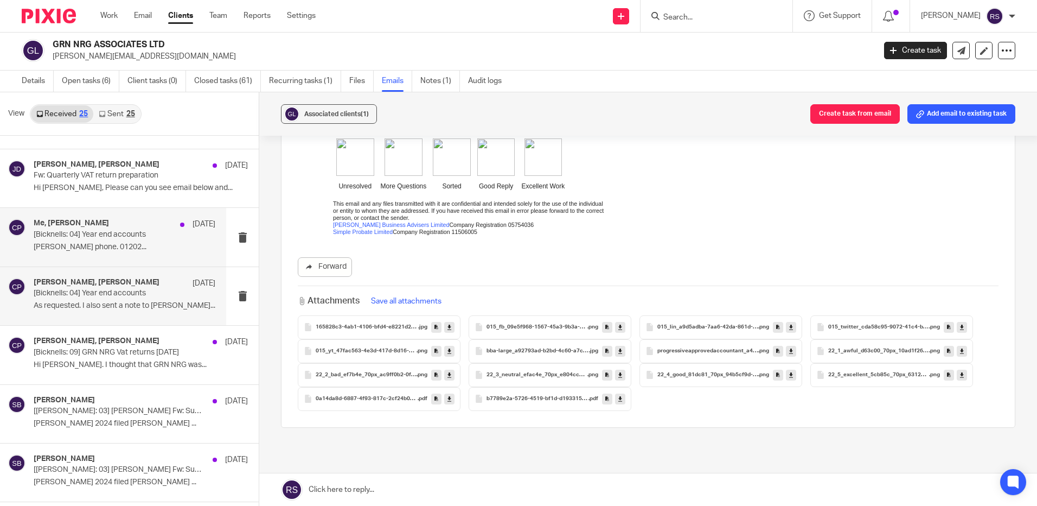
click at [100, 254] on div "Me, Caroline Preece 12 Mar [Bicknells: 04] Year end accounts Caroline Preece ph…" at bounding box center [125, 237] width 182 height 36
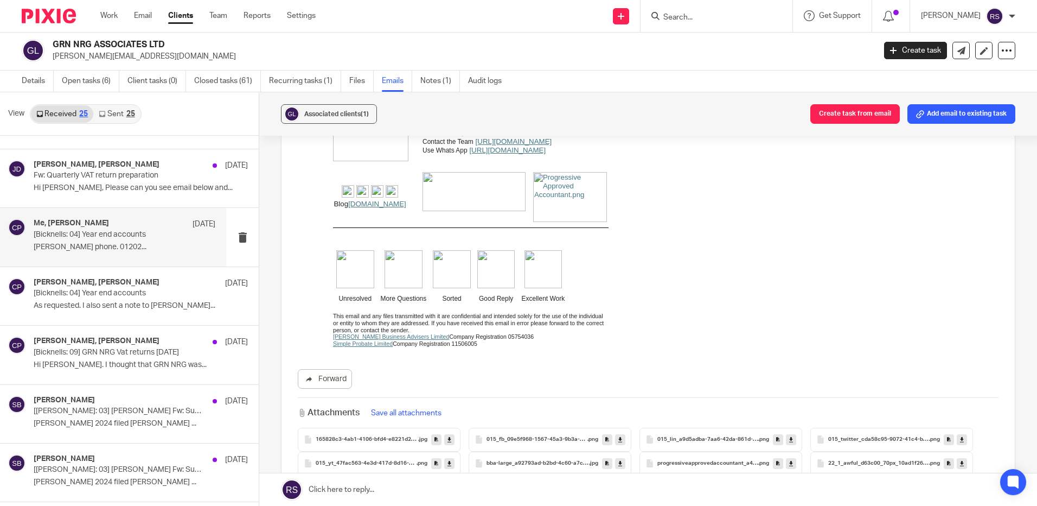
scroll to position [0, 0]
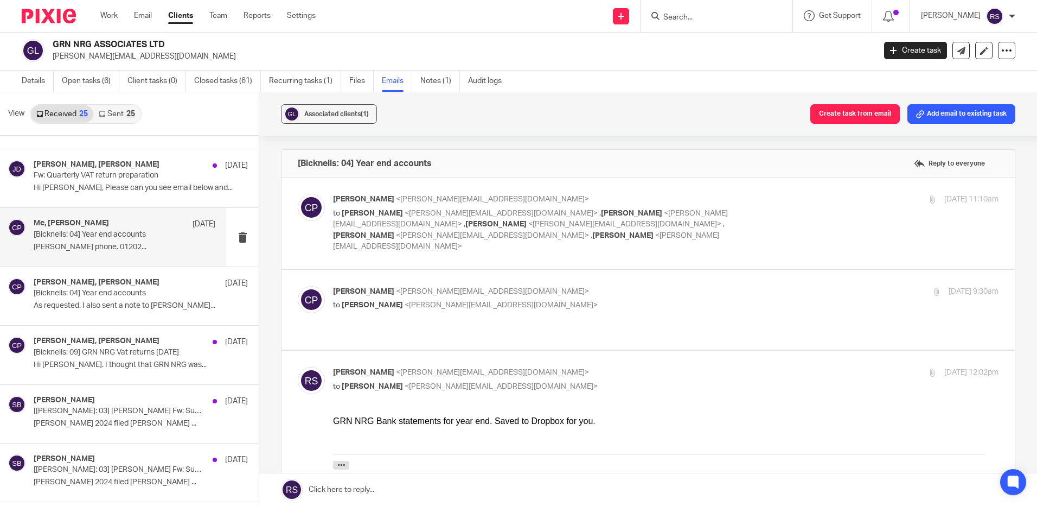
click at [595, 202] on p "[PERSON_NAME] <[PERSON_NAME][EMAIL_ADDRESS][DOMAIN_NAME]>" at bounding box center [555, 199] width 444 height 11
checkbox input "true"
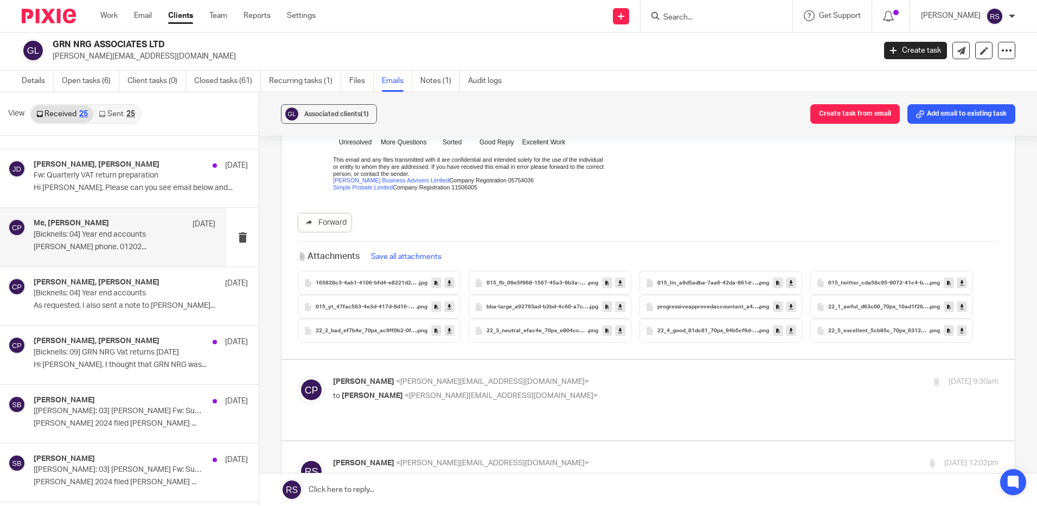
scroll to position [543, 0]
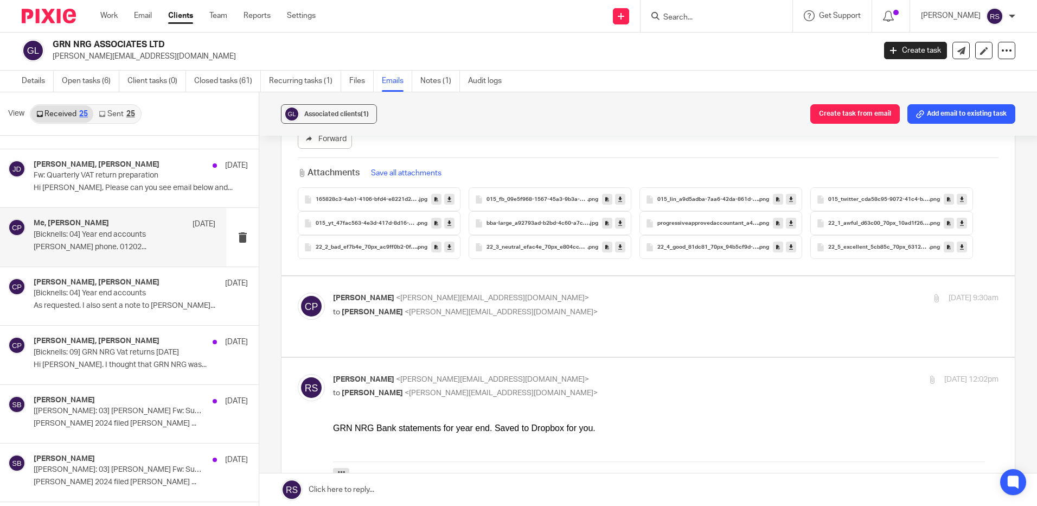
click at [595, 292] on div "Caroline Preece <caroline@bicknells.net> to Rachel Shepherd <rachel@bicknells.n…" at bounding box center [555, 304] width 444 height 25
checkbox input "true"
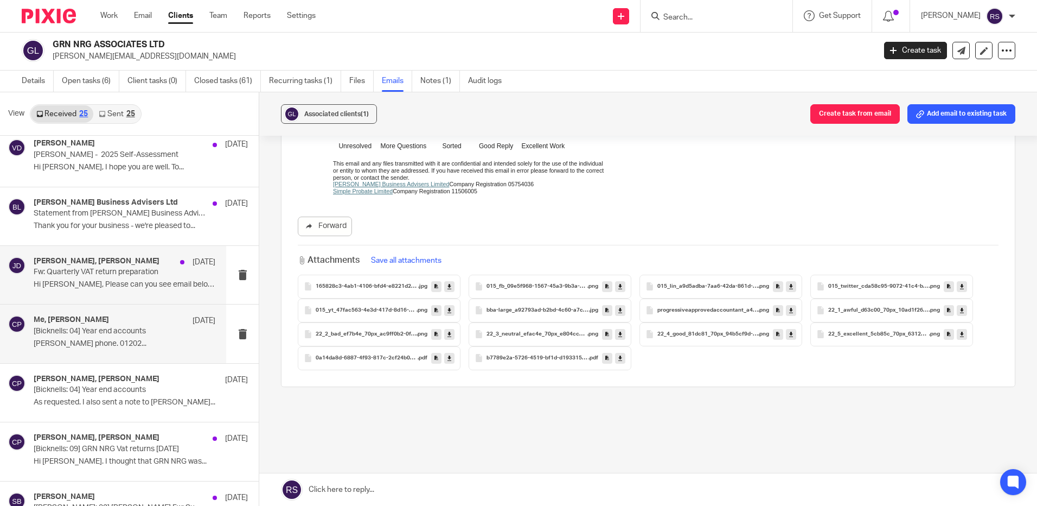
scroll to position [0, 0]
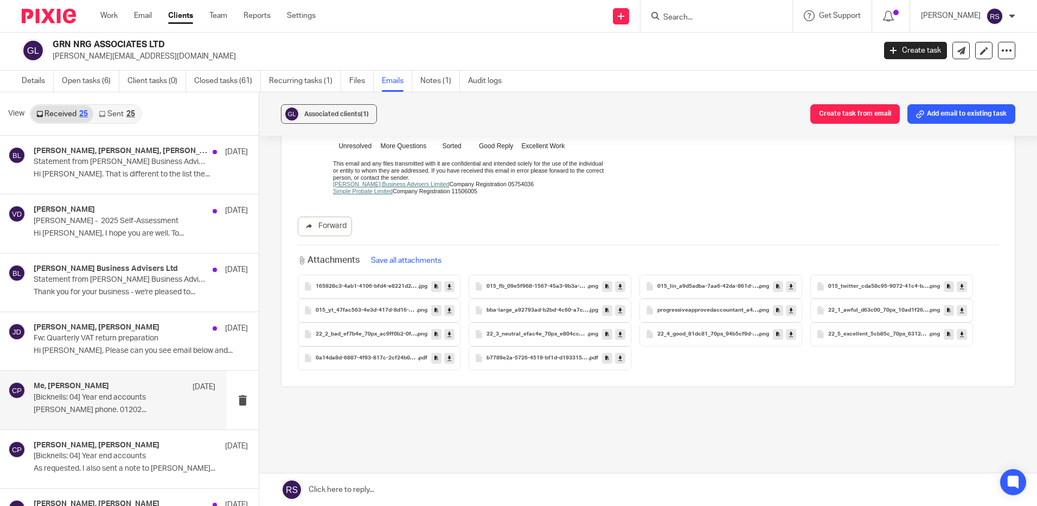
click at [684, 18] on div at bounding box center [717, 16] width 152 height 32
click at [739, 17] on input "Search" at bounding box center [711, 18] width 98 height 10
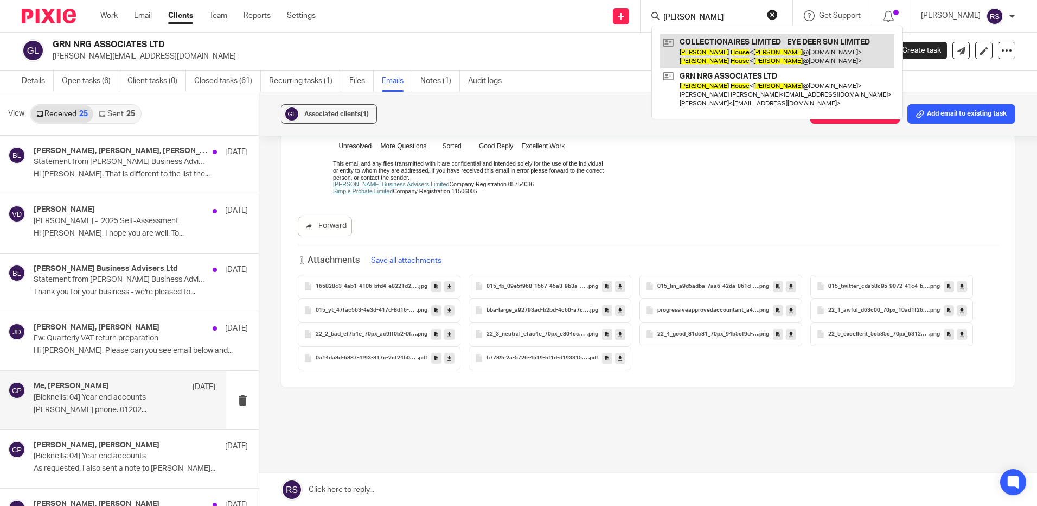
type input "kevin house"
click at [756, 49] on link at bounding box center [777, 51] width 234 height 34
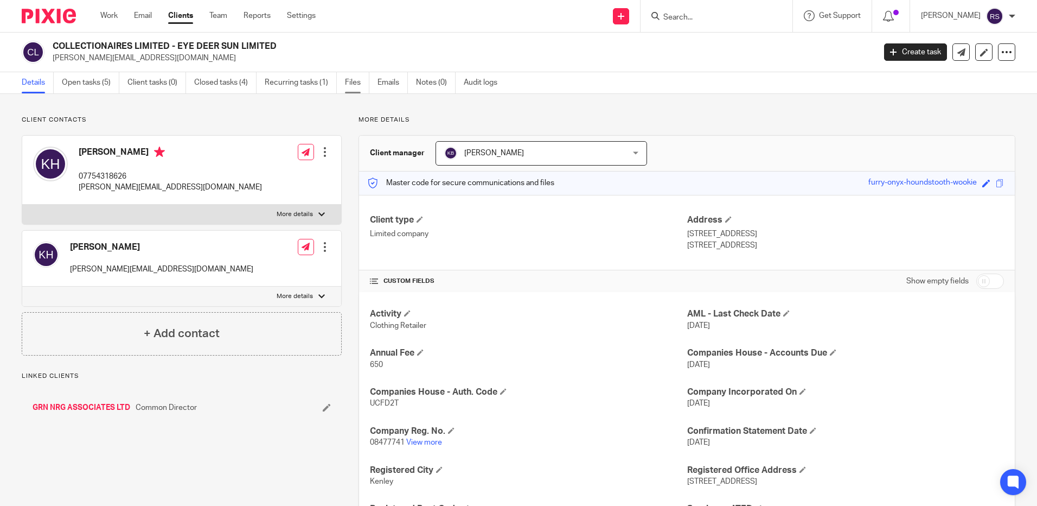
click at [357, 81] on link "Files" at bounding box center [357, 82] width 24 height 21
click at [390, 81] on link "Emails" at bounding box center [393, 82] width 30 height 21
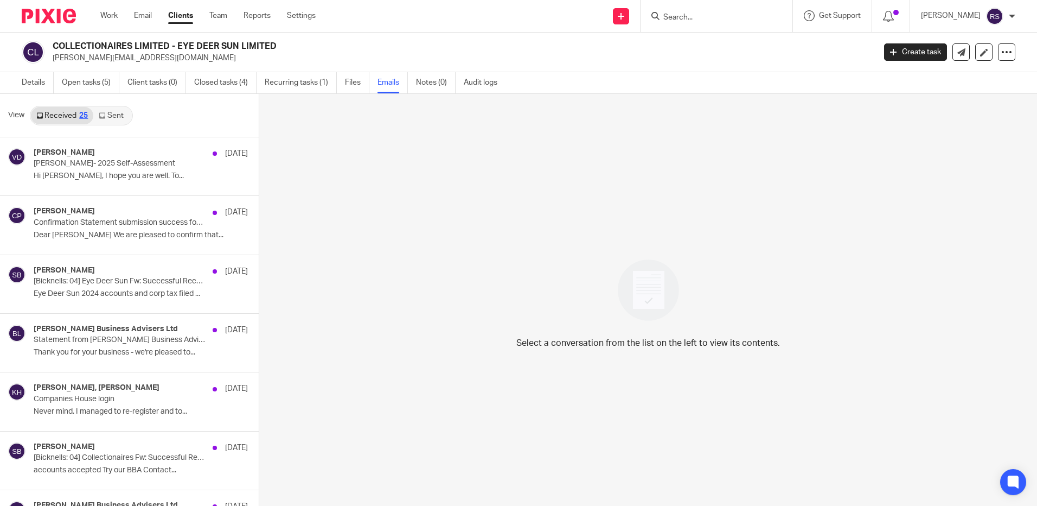
click at [119, 114] on link "Sent" at bounding box center [112, 115] width 38 height 17
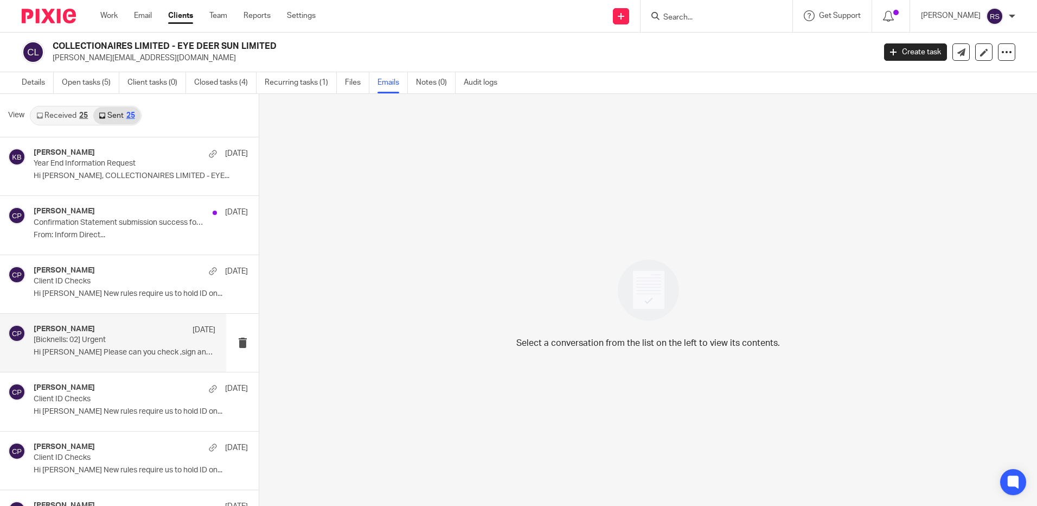
click at [129, 334] on div "Caroline Preece 19 Apr" at bounding box center [125, 329] width 182 height 11
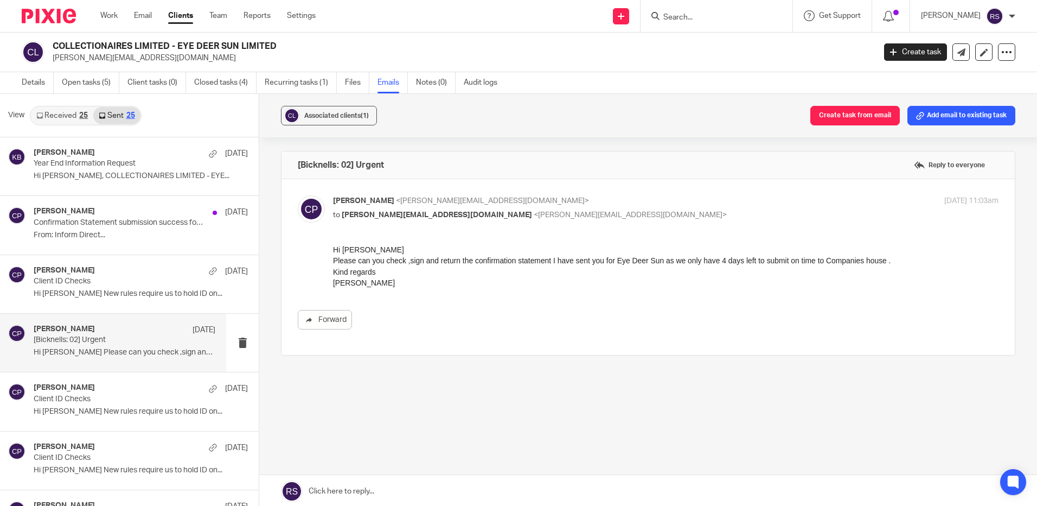
click at [711, 21] on input "Search" at bounding box center [711, 18] width 98 height 10
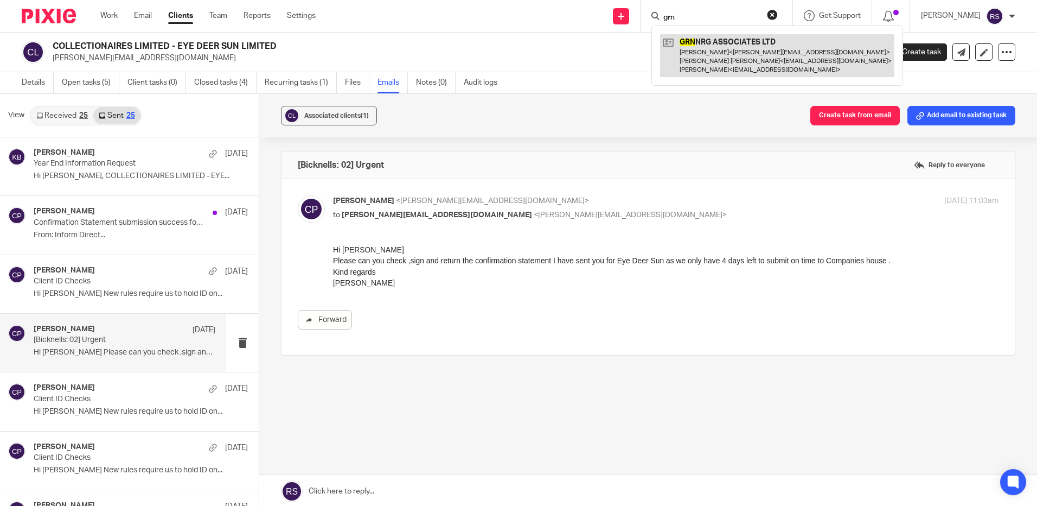
type input "grn"
click at [715, 53] on link at bounding box center [777, 55] width 234 height 43
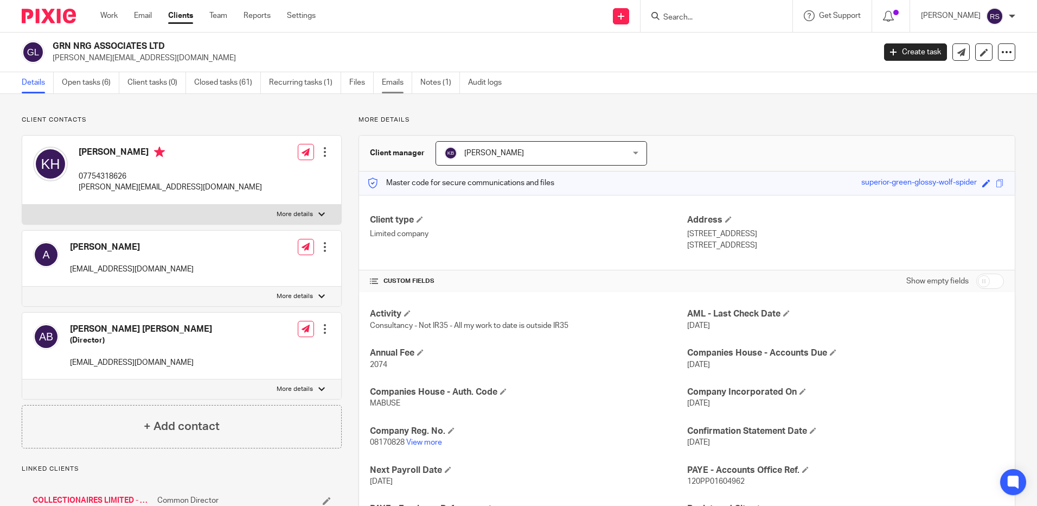
click at [394, 84] on link "Emails" at bounding box center [397, 82] width 30 height 21
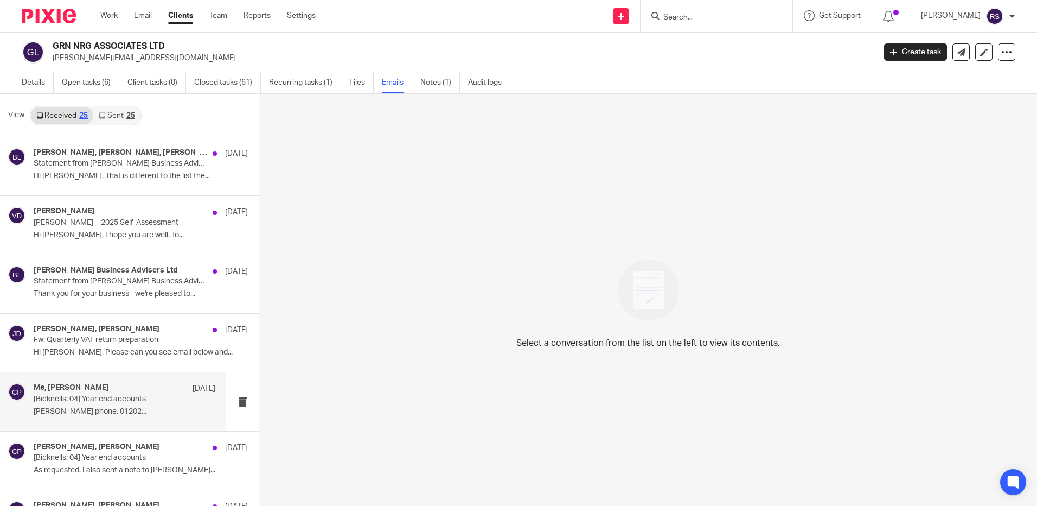
click at [112, 393] on div "Me, [PERSON_NAME] [DATE]" at bounding box center [125, 388] width 182 height 11
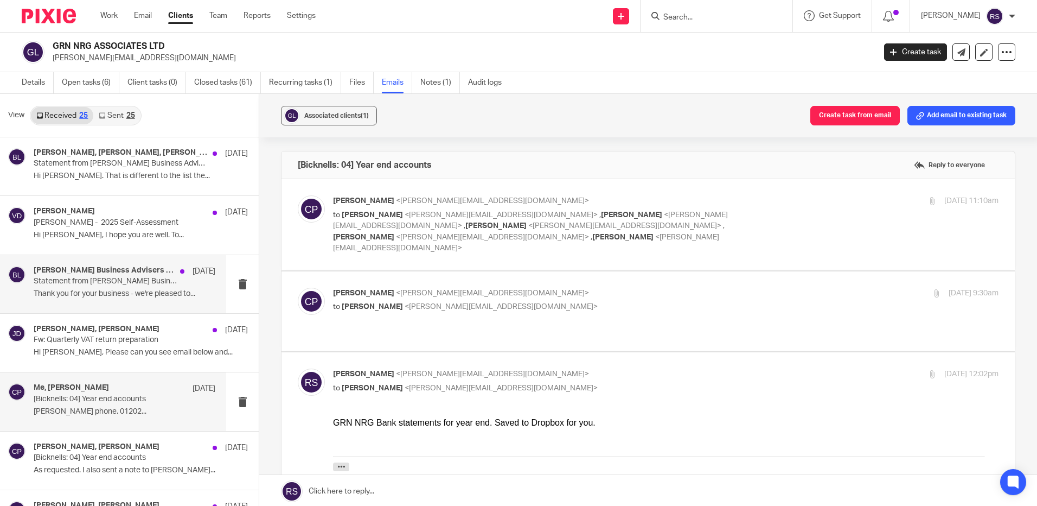
click at [102, 272] on h4 "[PERSON_NAME] Business Advisers Ltd" at bounding box center [104, 270] width 141 height 9
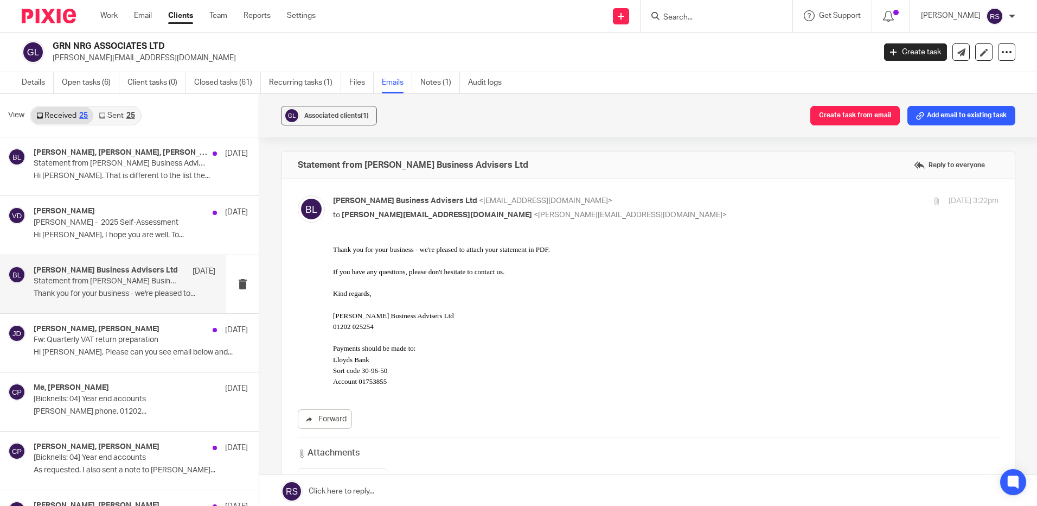
click at [119, 112] on link "Sent 25" at bounding box center [116, 115] width 47 height 17
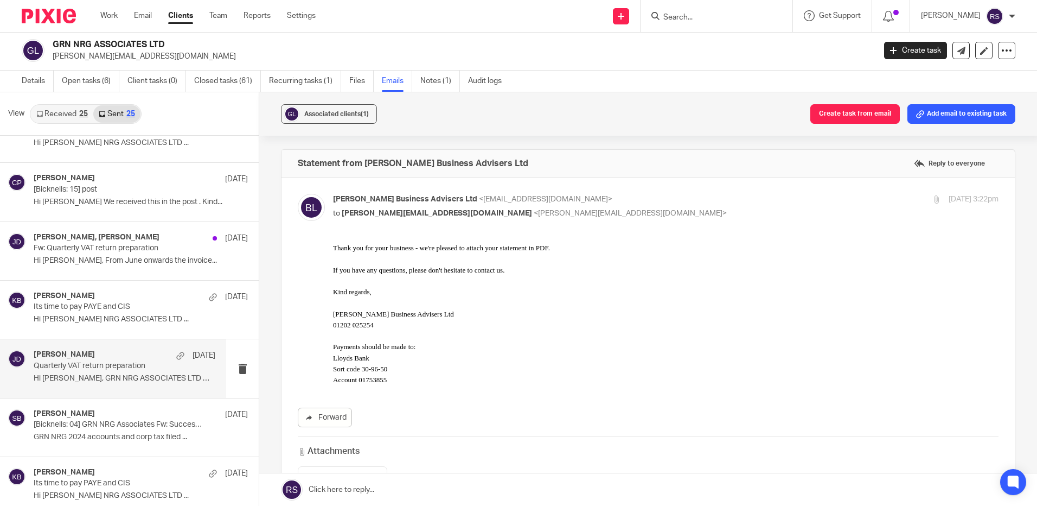
scroll to position [380, 0]
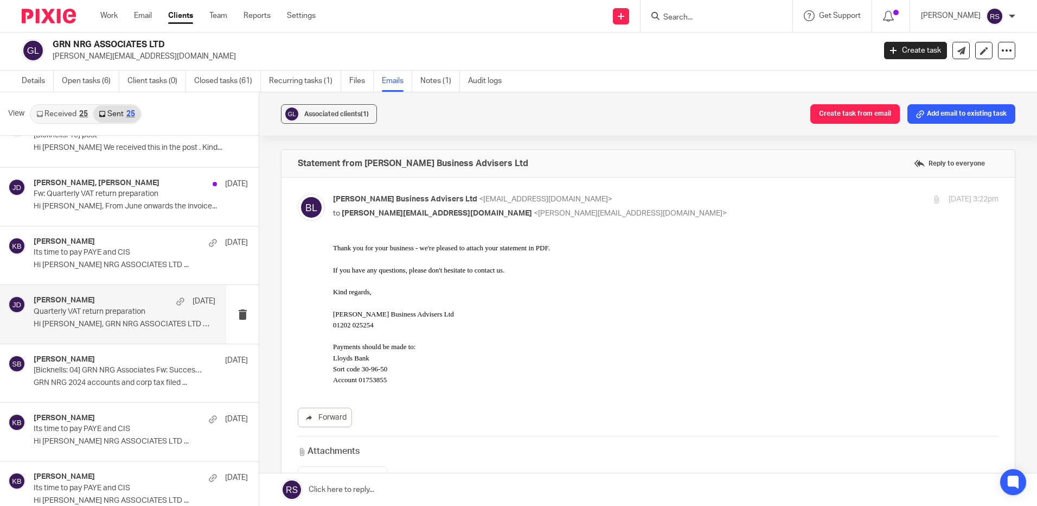
click at [101, 367] on p "[Bicknells: 04] GRN NRG Associates Fw: Successful Receipt of CT600 submission o…" at bounding box center [119, 370] width 171 height 9
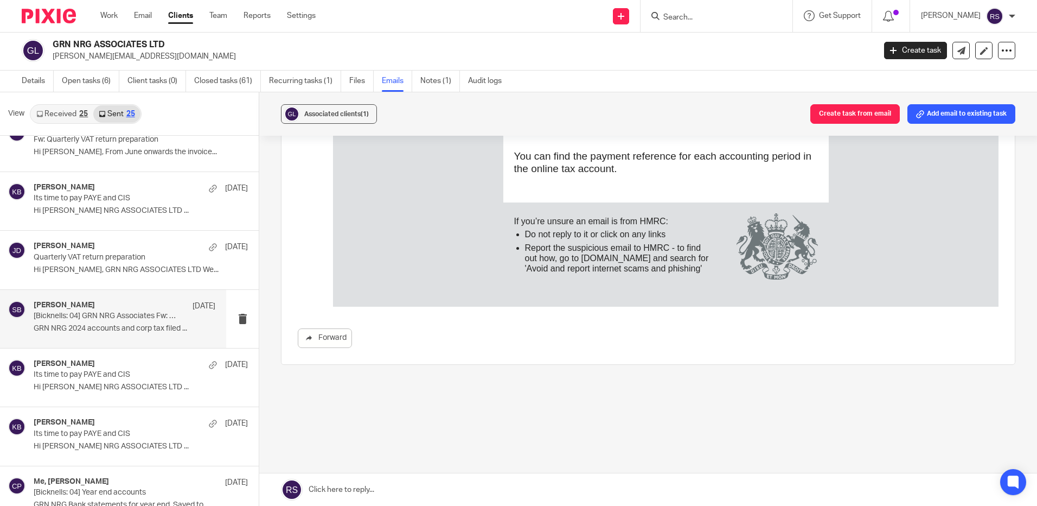
scroll to position [543, 0]
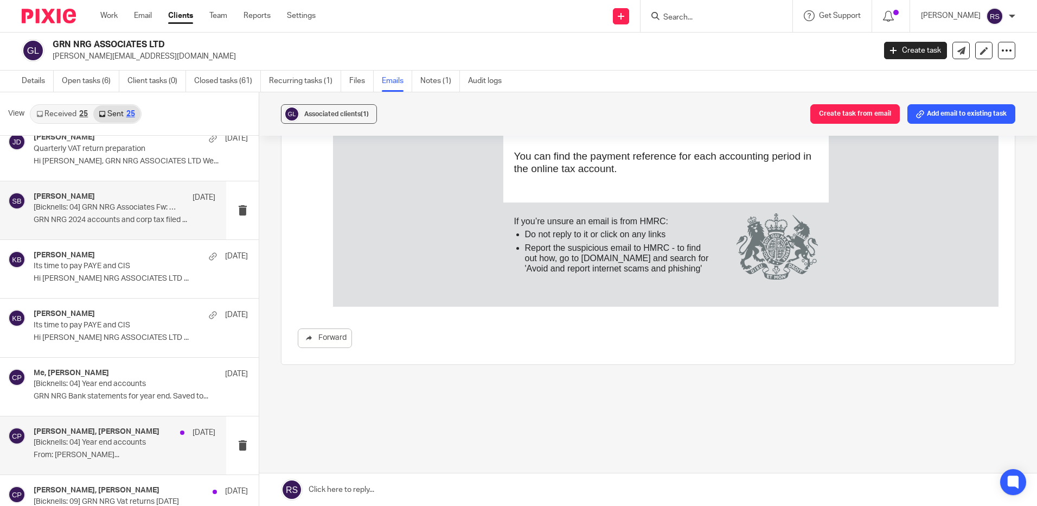
click at [98, 437] on div "[PERSON_NAME], [PERSON_NAME] [DATE]" at bounding box center [125, 432] width 182 height 11
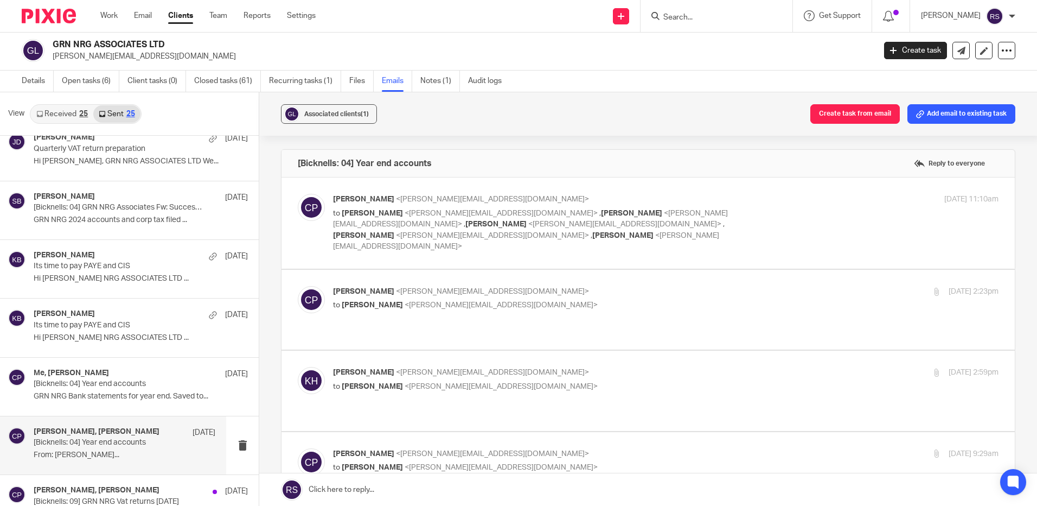
scroll to position [0, 0]
click at [576, 200] on p "[PERSON_NAME] <[PERSON_NAME][EMAIL_ADDRESS][DOMAIN_NAME]>" at bounding box center [555, 199] width 444 height 11
checkbox input "true"
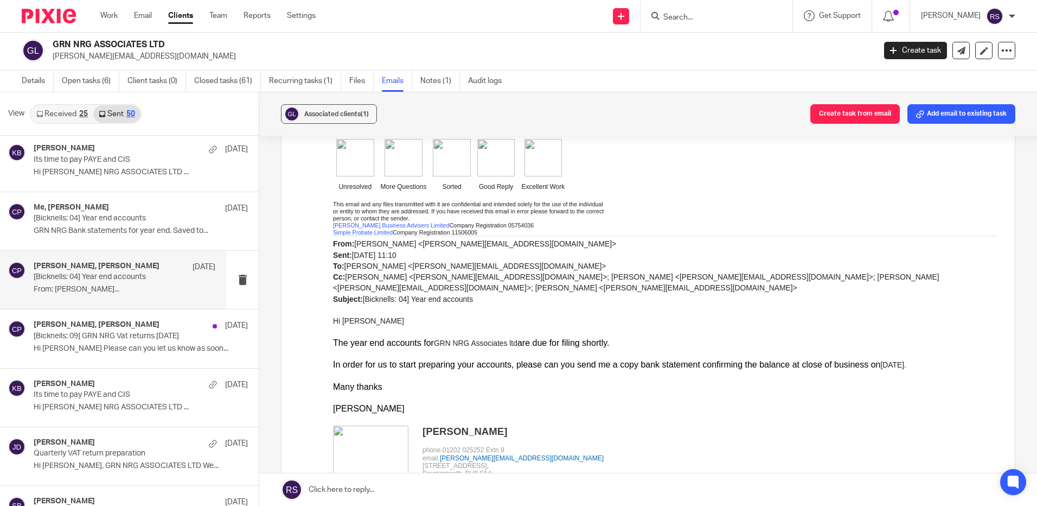
scroll to position [705, 0]
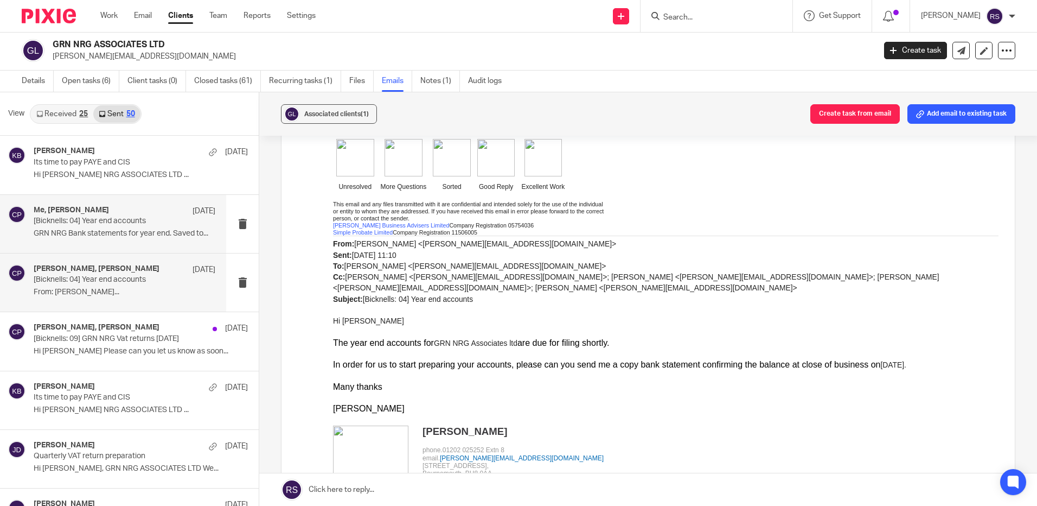
click at [113, 218] on p "[Bicknells: 04] Year end accounts" at bounding box center [106, 220] width 145 height 9
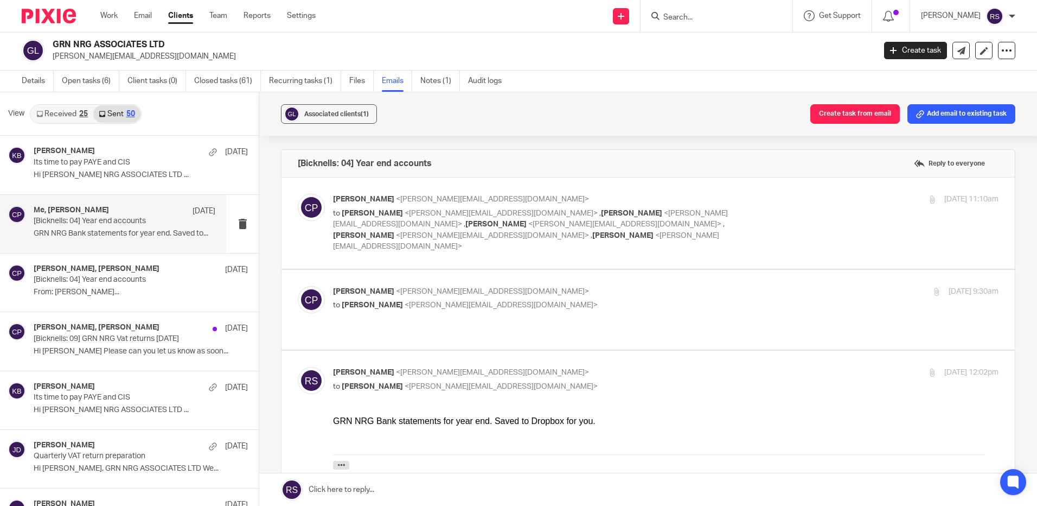
scroll to position [0, 0]
click at [114, 225] on p "[Bicknells: 04] Year end accounts" at bounding box center [106, 220] width 145 height 9
click at [618, 192] on label at bounding box center [648, 222] width 733 height 91
click at [298, 193] on input "checkbox" at bounding box center [297, 193] width 1 height 1
checkbox input "true"
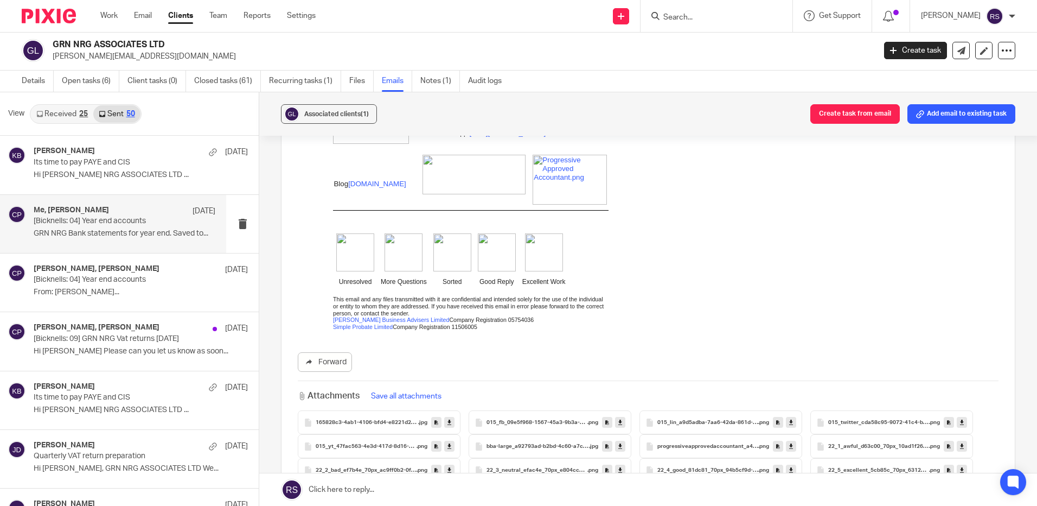
scroll to position [543, 0]
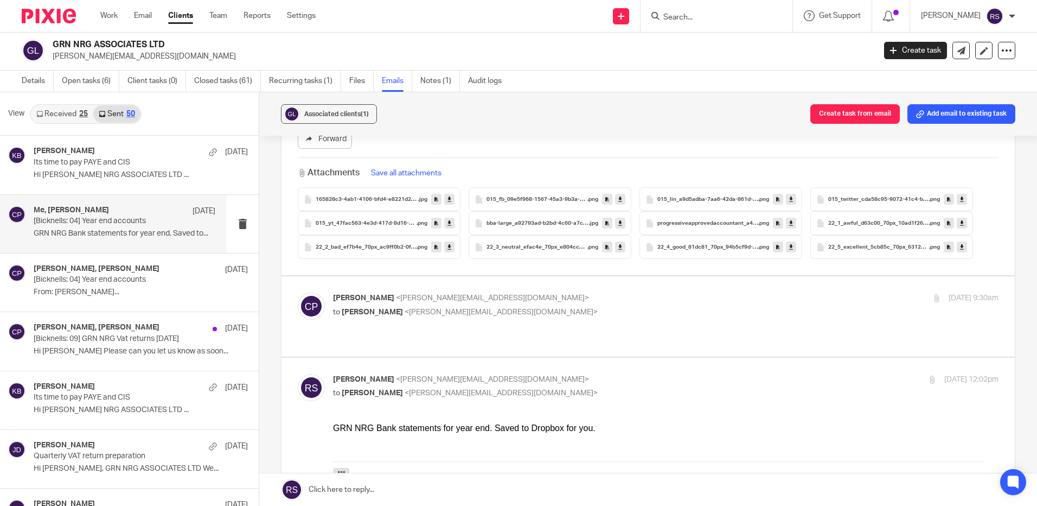
click at [594, 276] on label at bounding box center [648, 316] width 733 height 80
click at [298, 292] on input "checkbox" at bounding box center [297, 292] width 1 height 1
checkbox input "true"
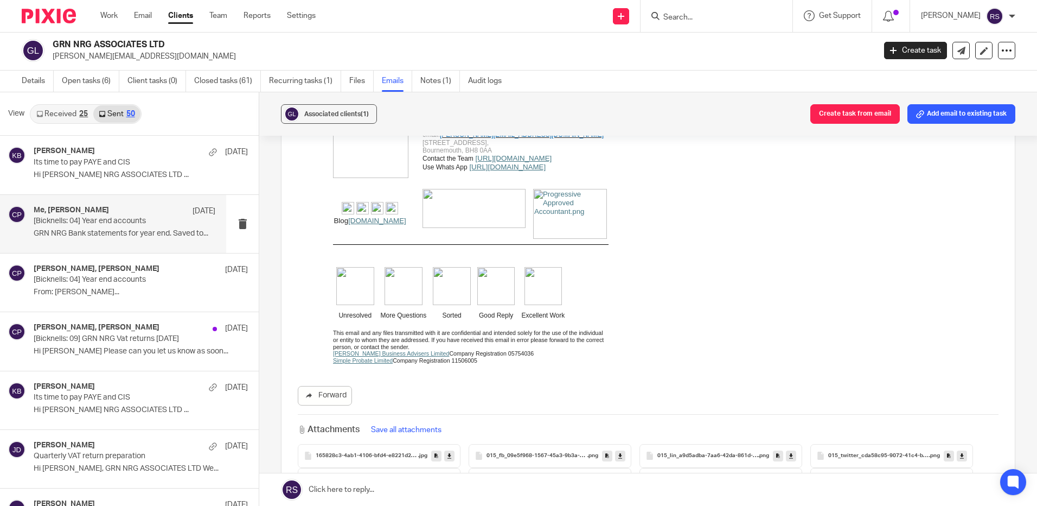
scroll to position [3531, 0]
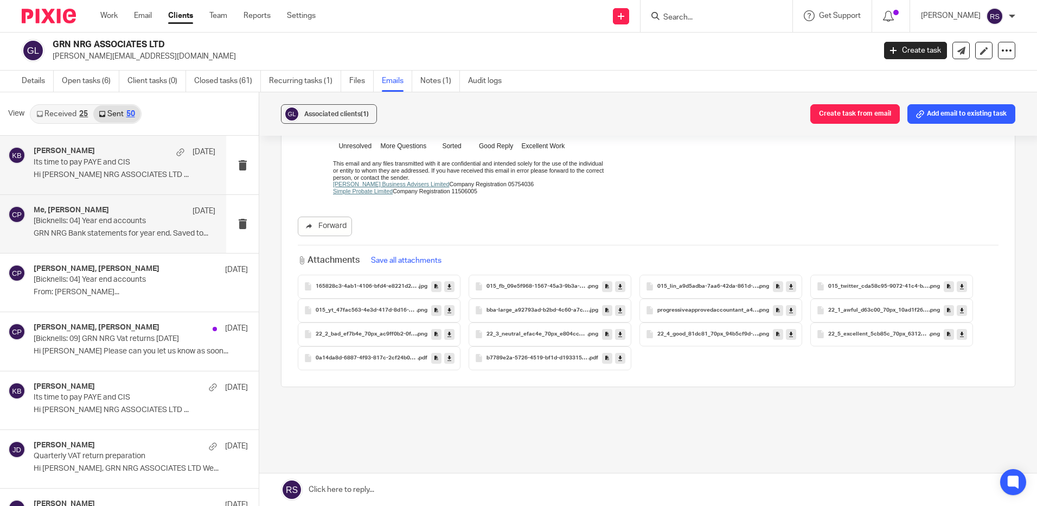
click at [111, 169] on div "[PERSON_NAME] [DATE] Its time to pay PAYE and CIS Hi [PERSON_NAME] NRG ASSOCIAT…" at bounding box center [125, 164] width 182 height 36
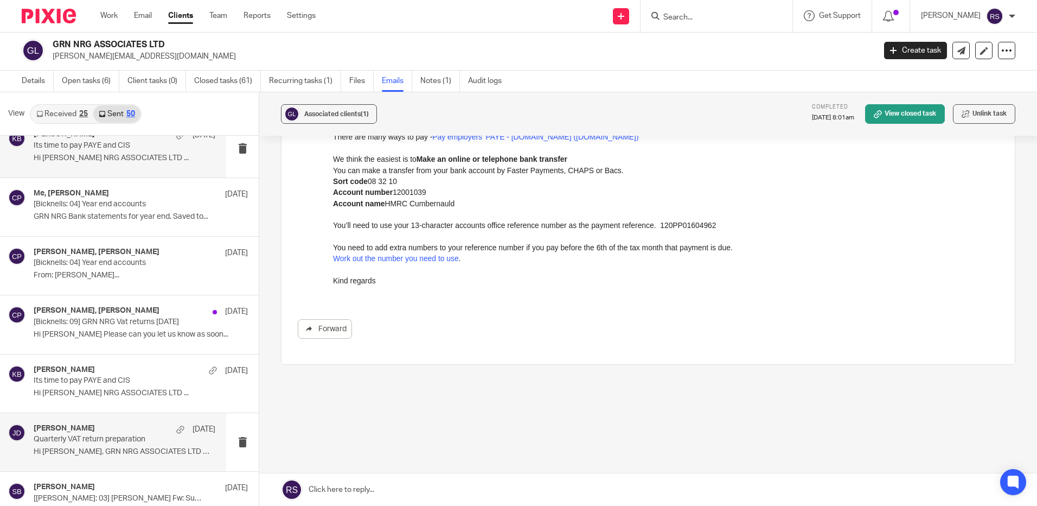
scroll to position [705, 0]
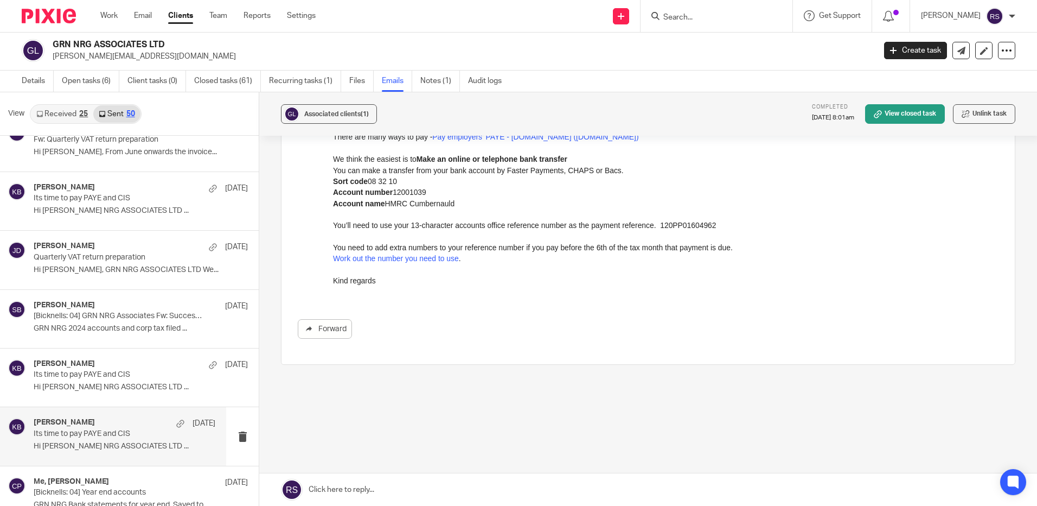
click at [121, 368] on div "[PERSON_NAME] [DATE]" at bounding box center [141, 364] width 214 height 11
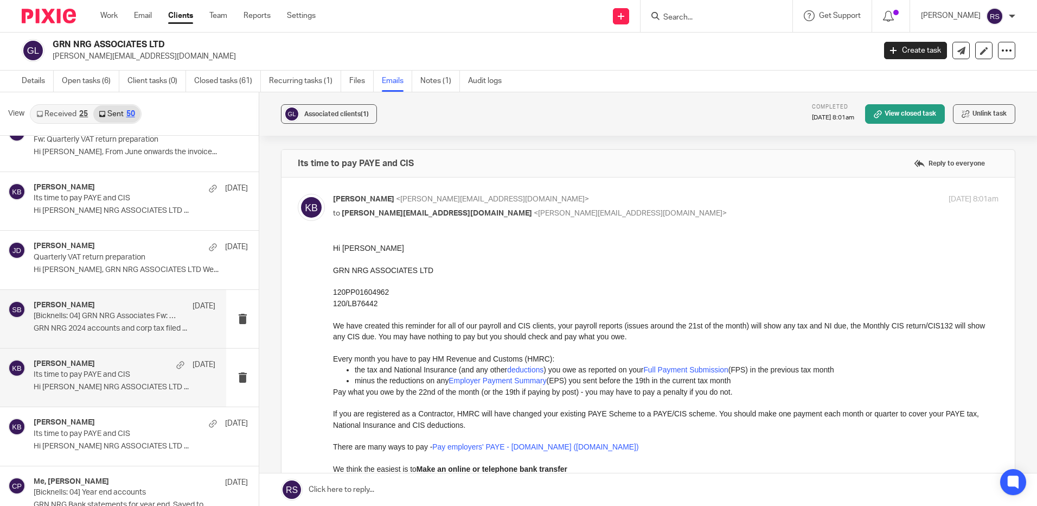
click at [107, 311] on p "[Bicknells: 04] GRN NRG Associates Fw: Successful Receipt of CT600 submission o…" at bounding box center [106, 315] width 145 height 9
